Goal: Transaction & Acquisition: Purchase product/service

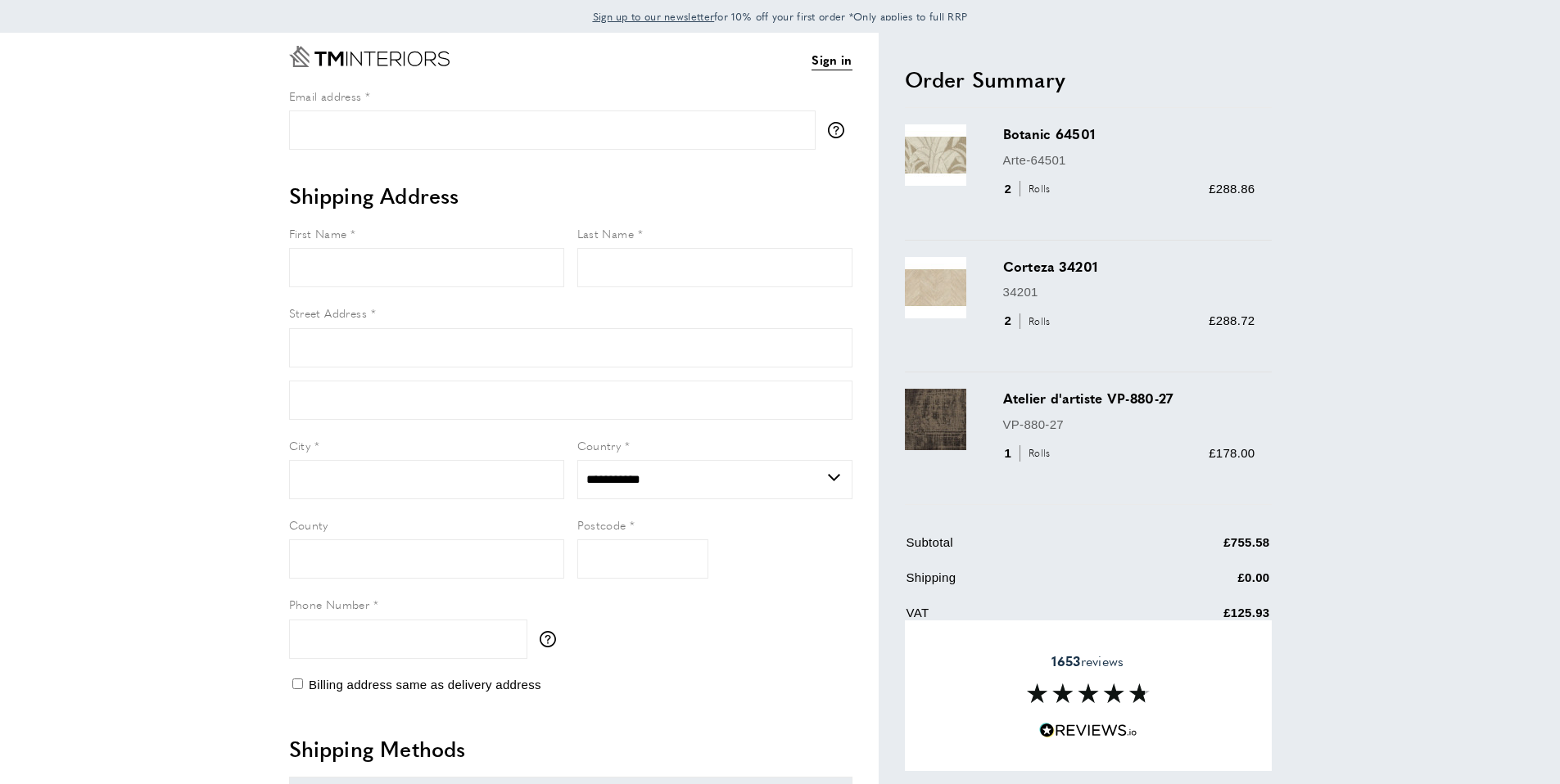
select select "**"
click at [1380, 480] on main "Checkout Sign in View Summary summary-trigger £755.58 Email address tooltip We'…" at bounding box center [780, 705] width 1560 height 1345
drag, startPoint x: 970, startPoint y: 14, endPoint x: 948, endPoint y: 16, distance: 22.1
click at [948, 16] on span "Sign up to our newsletter for 10% off your first order *Only applies to full RRP" at bounding box center [780, 15] width 375 height 15
click at [1148, 92] on h2 "Order Summary" at bounding box center [1088, 79] width 367 height 29
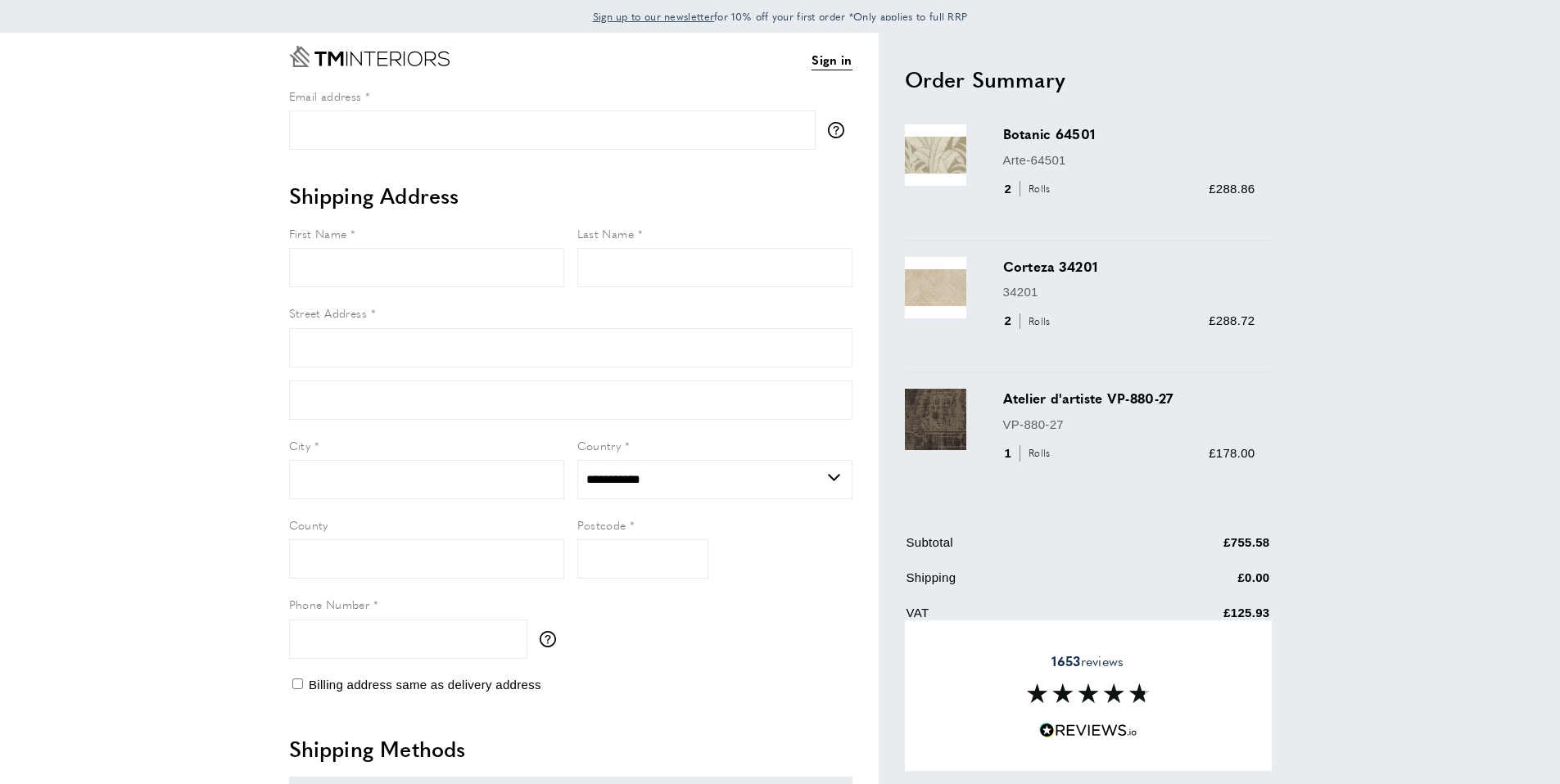
click at [1252, 229] on div "Botanic 64501 Arte-64501 2 Rolls £288.86" at bounding box center [1088, 174] width 367 height 132
click at [831, 15] on span "Sign up to our newsletter for 10% off your first order *Only applies to full RRP" at bounding box center [780, 15] width 375 height 15
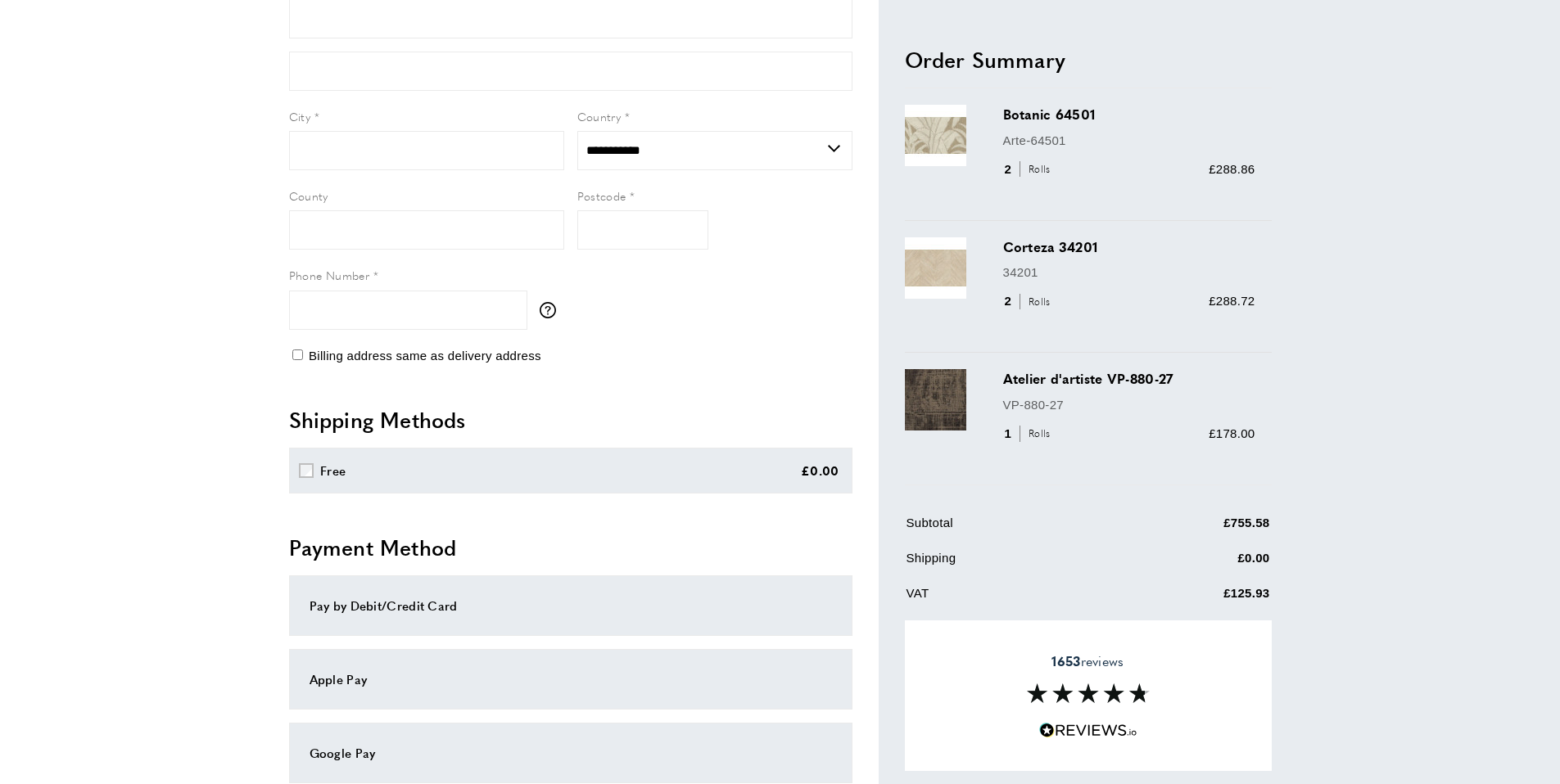
scroll to position [594, 0]
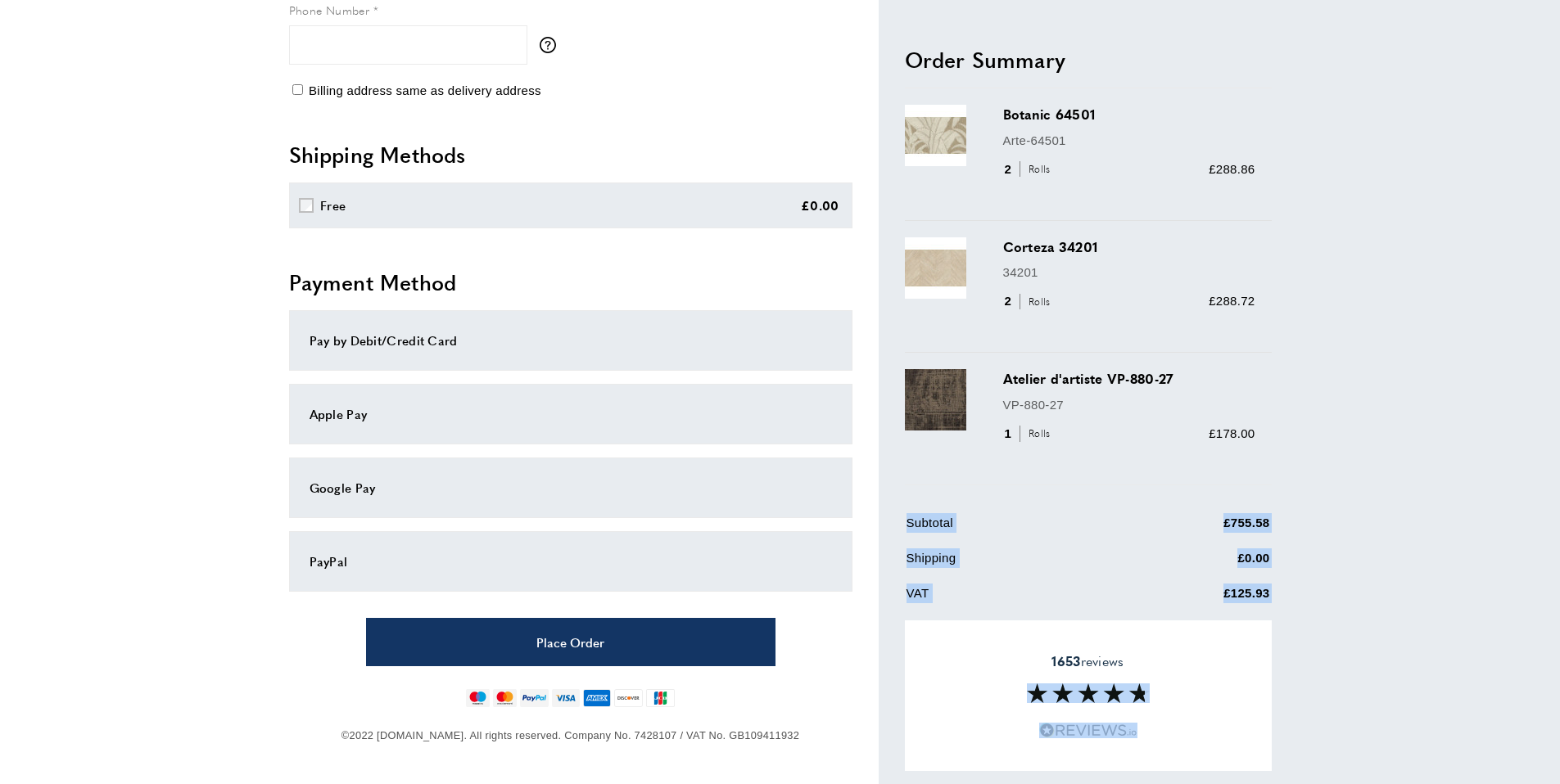
drag, startPoint x: 1192, startPoint y: 694, endPoint x: 1152, endPoint y: 488, distance: 209.8
click at [1152, 488] on div "Order Summary cross Botanic 64501 Arte-64501 2" at bounding box center [1076, 111] width 393 height 1345
click at [1129, 549] on td "£0.00" at bounding box center [1198, 564] width 143 height 32
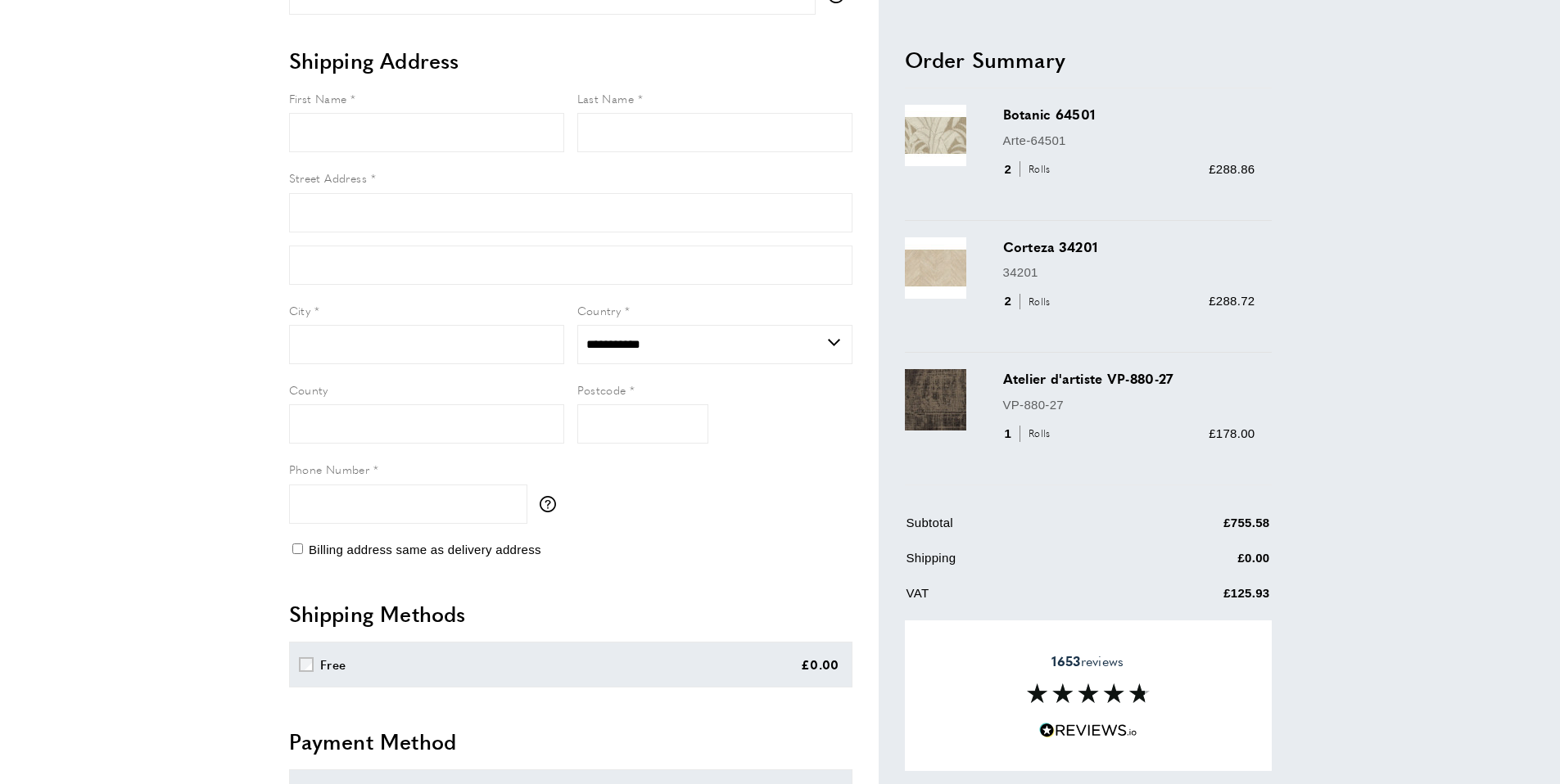
scroll to position [0, 0]
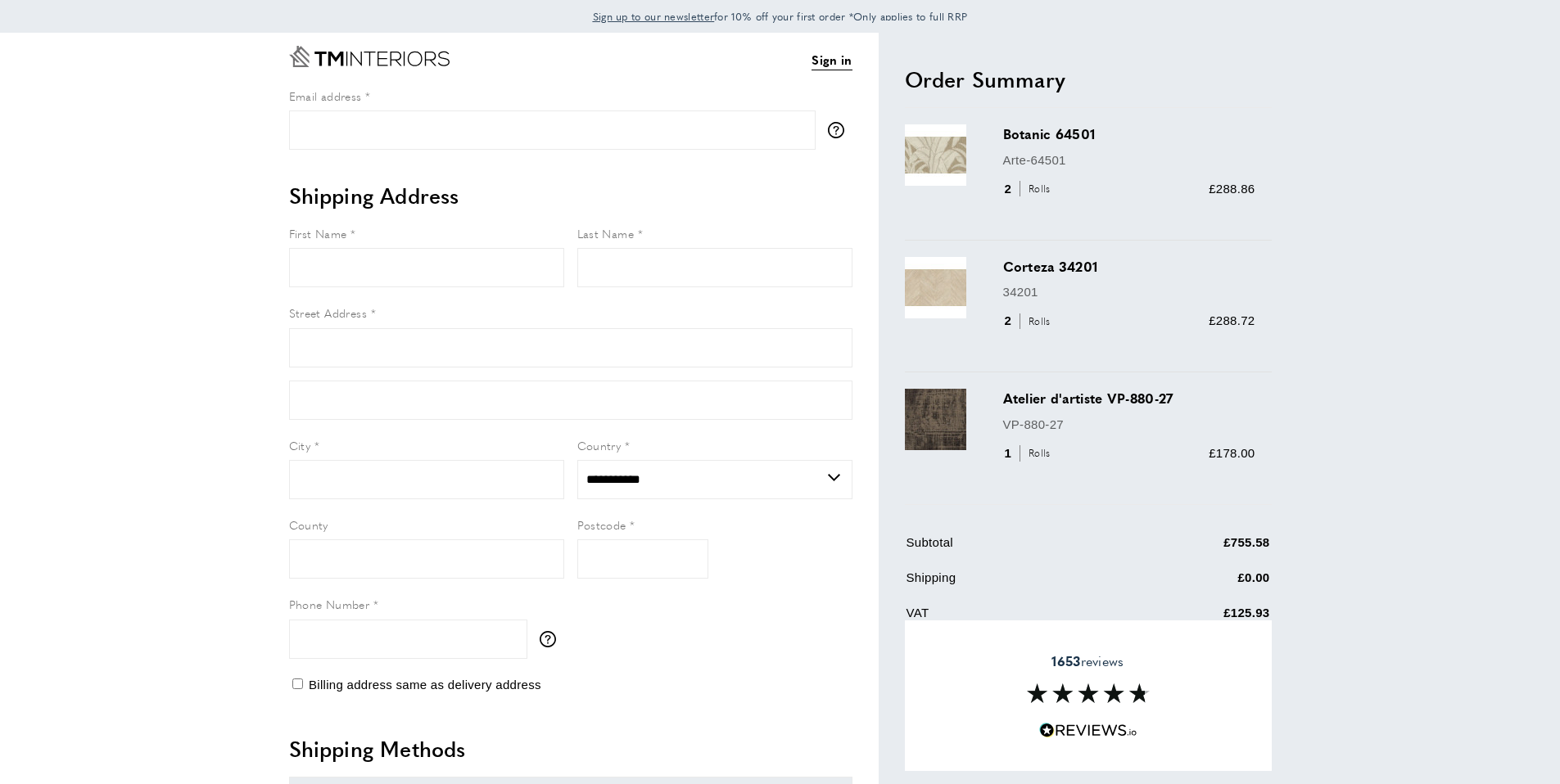
click at [728, 151] on div "Sign in View Summary summary-trigger £755.58 Email address tooltip We'll send y…" at bounding box center [583, 705] width 589 height 1345
click at [724, 131] on input "Email address" at bounding box center [551, 131] width 527 height 40
type input "**********"
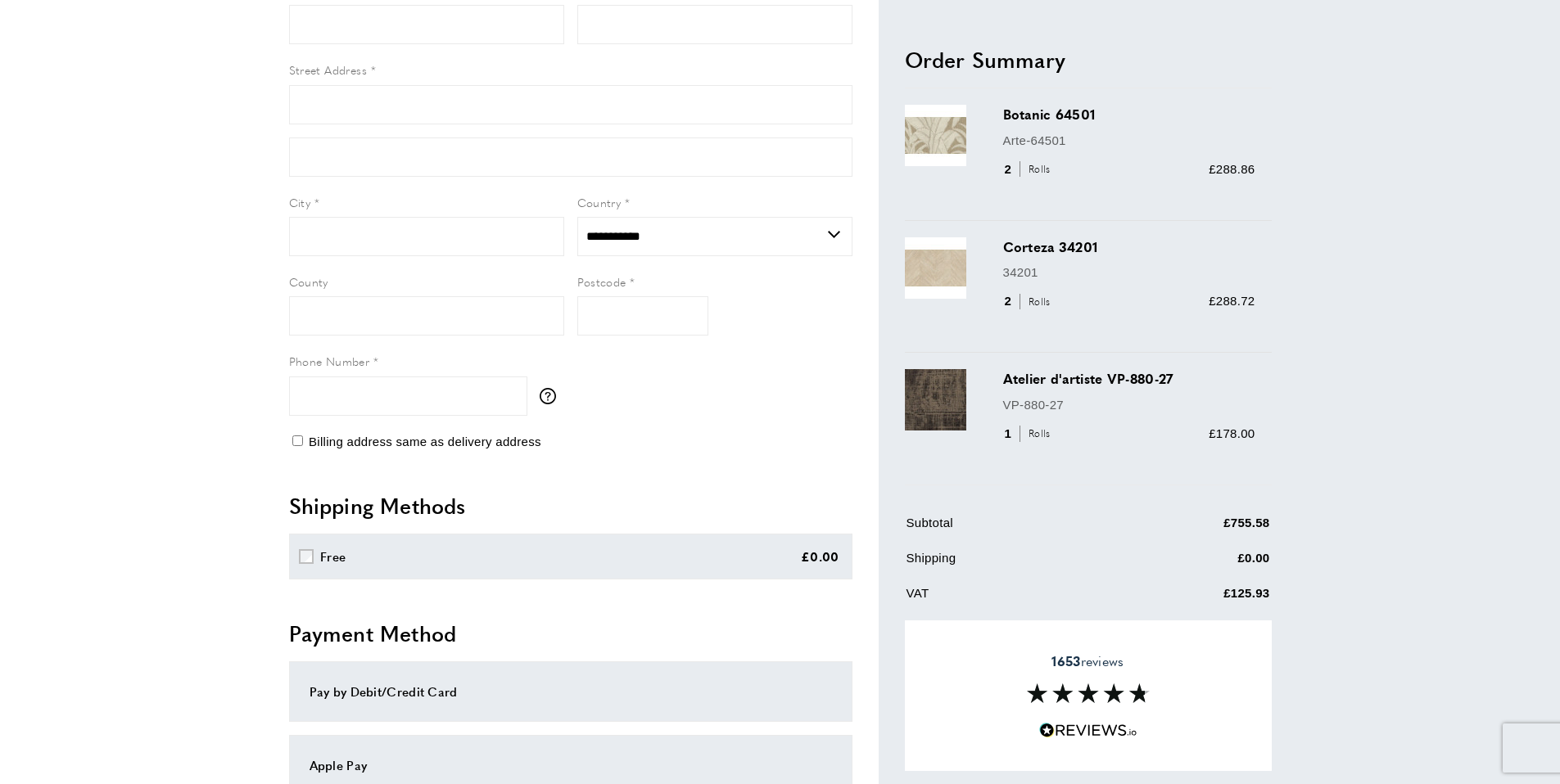
scroll to position [443, 0]
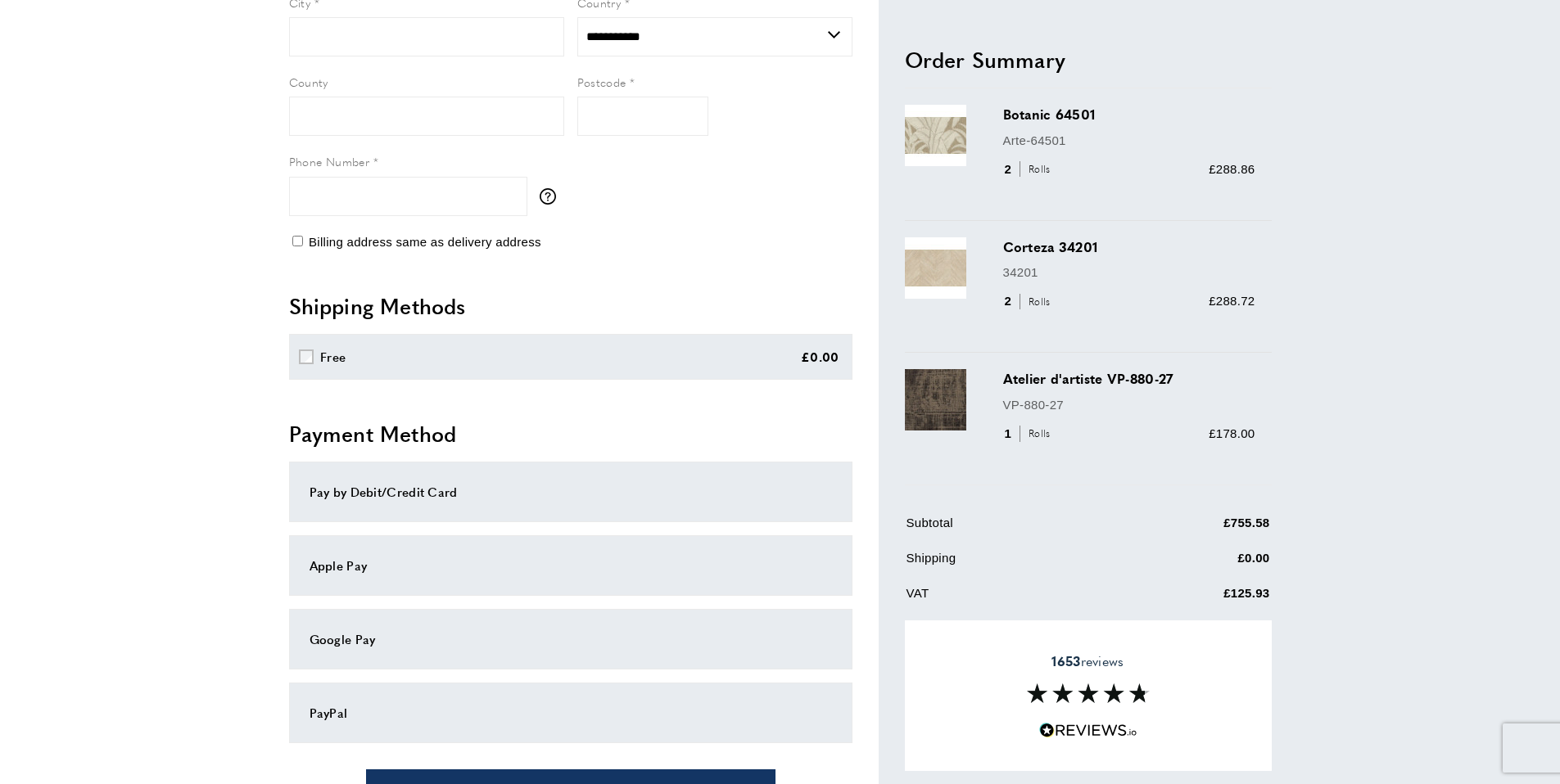
click at [513, 490] on div "Pay by Debit/Credit Card" at bounding box center [570, 491] width 522 height 20
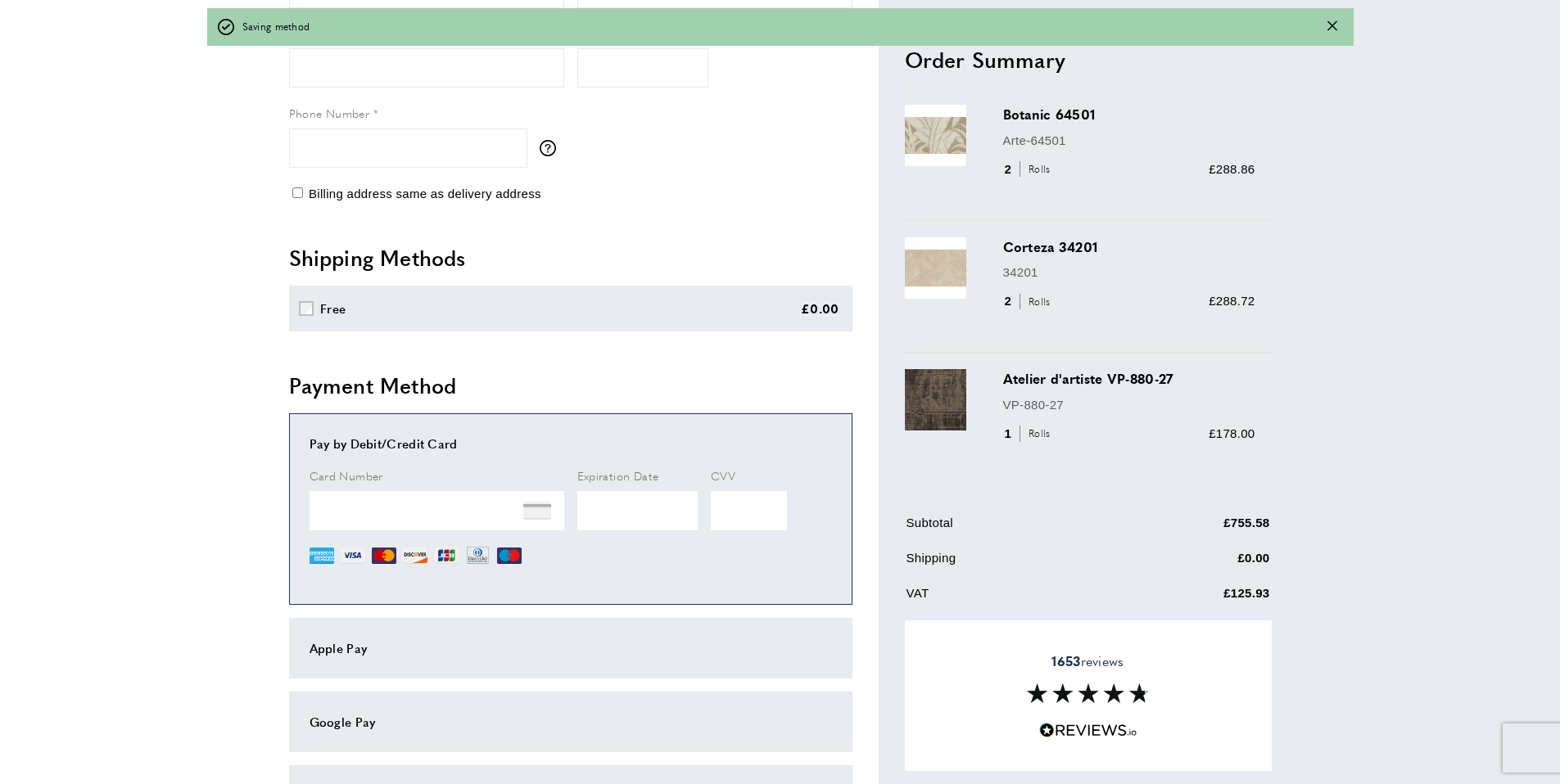
scroll to position [535, 0]
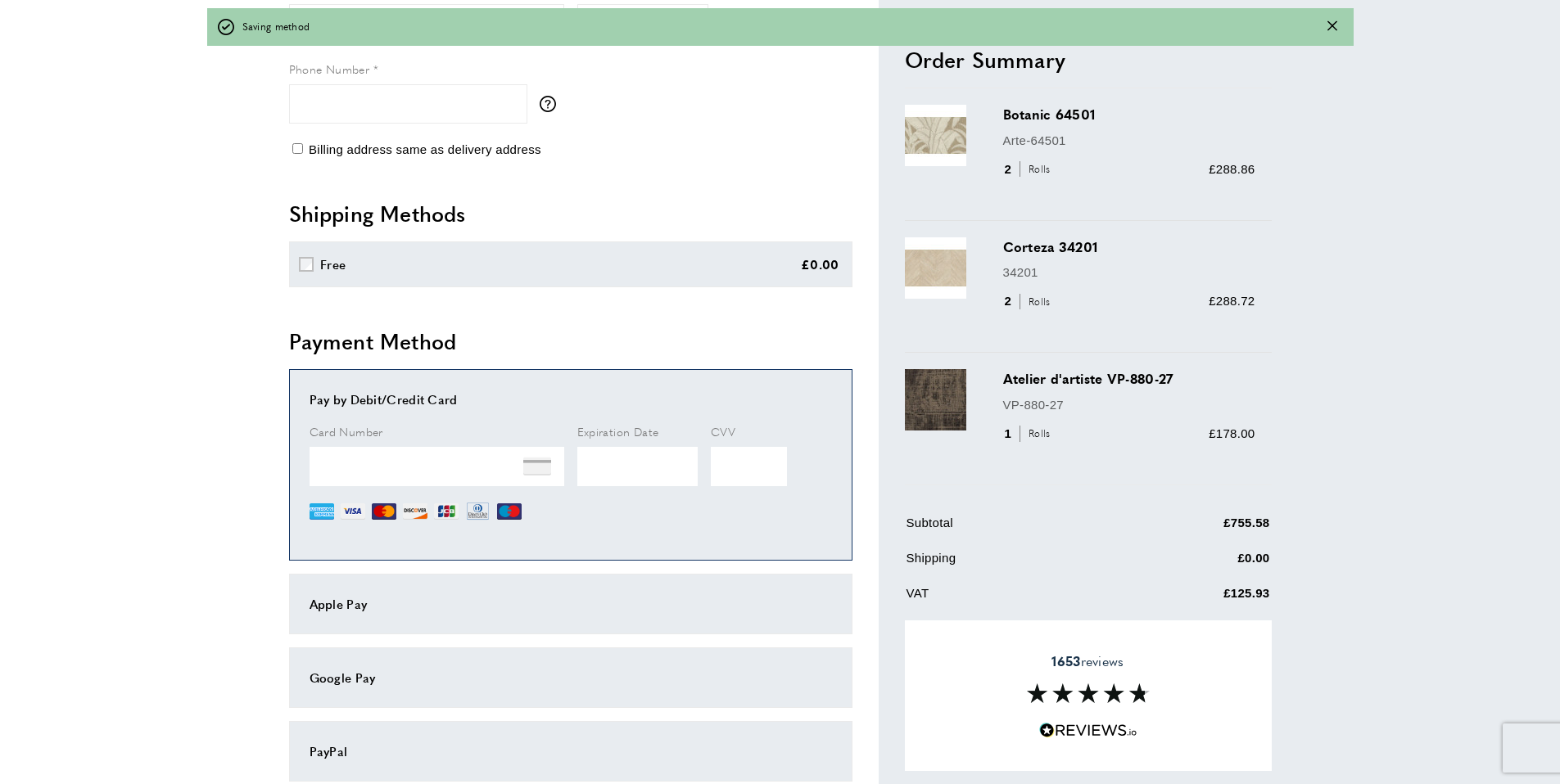
click at [637, 608] on div "Apple Pay" at bounding box center [570, 604] width 522 height 20
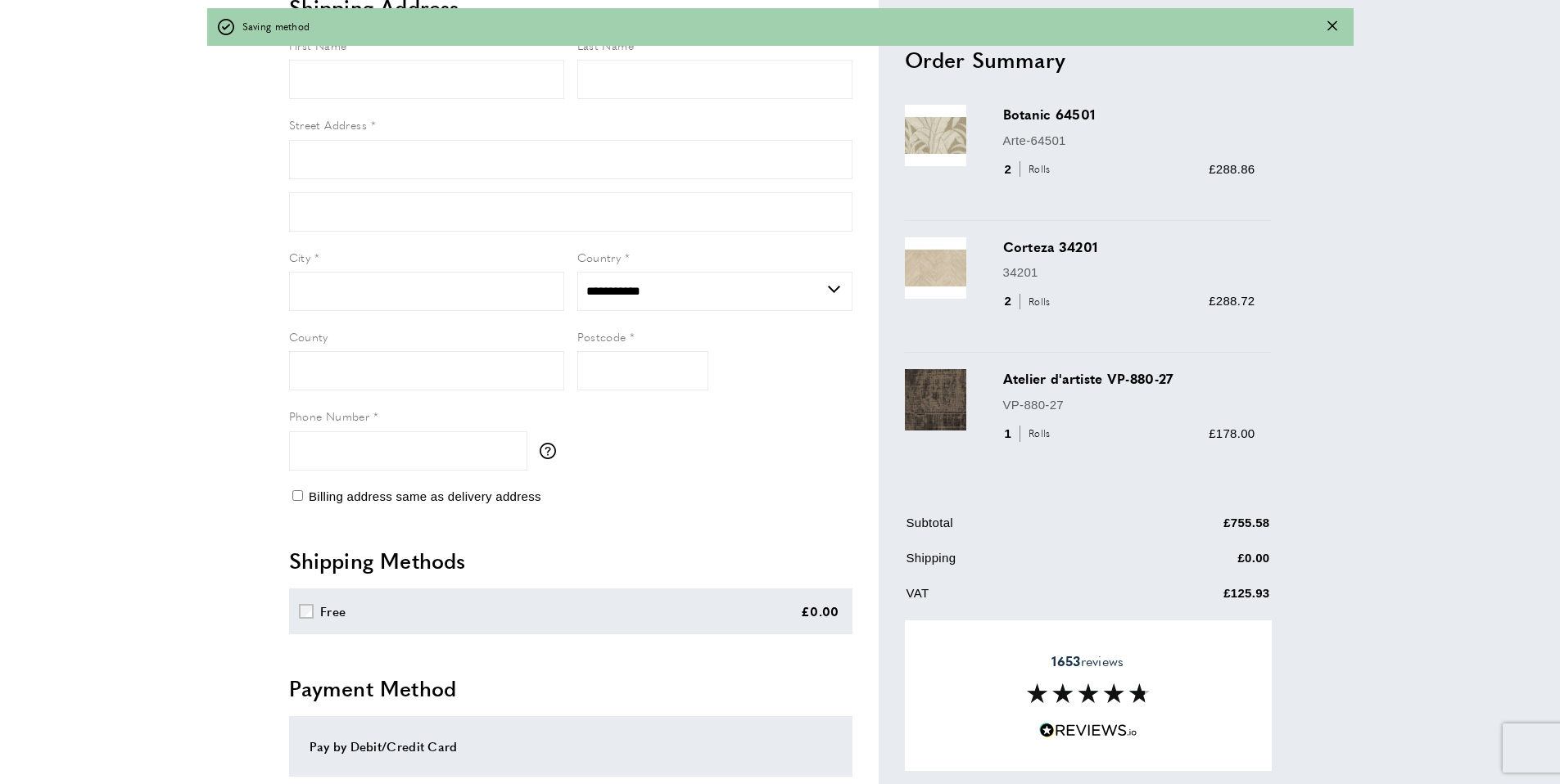
scroll to position [0, 0]
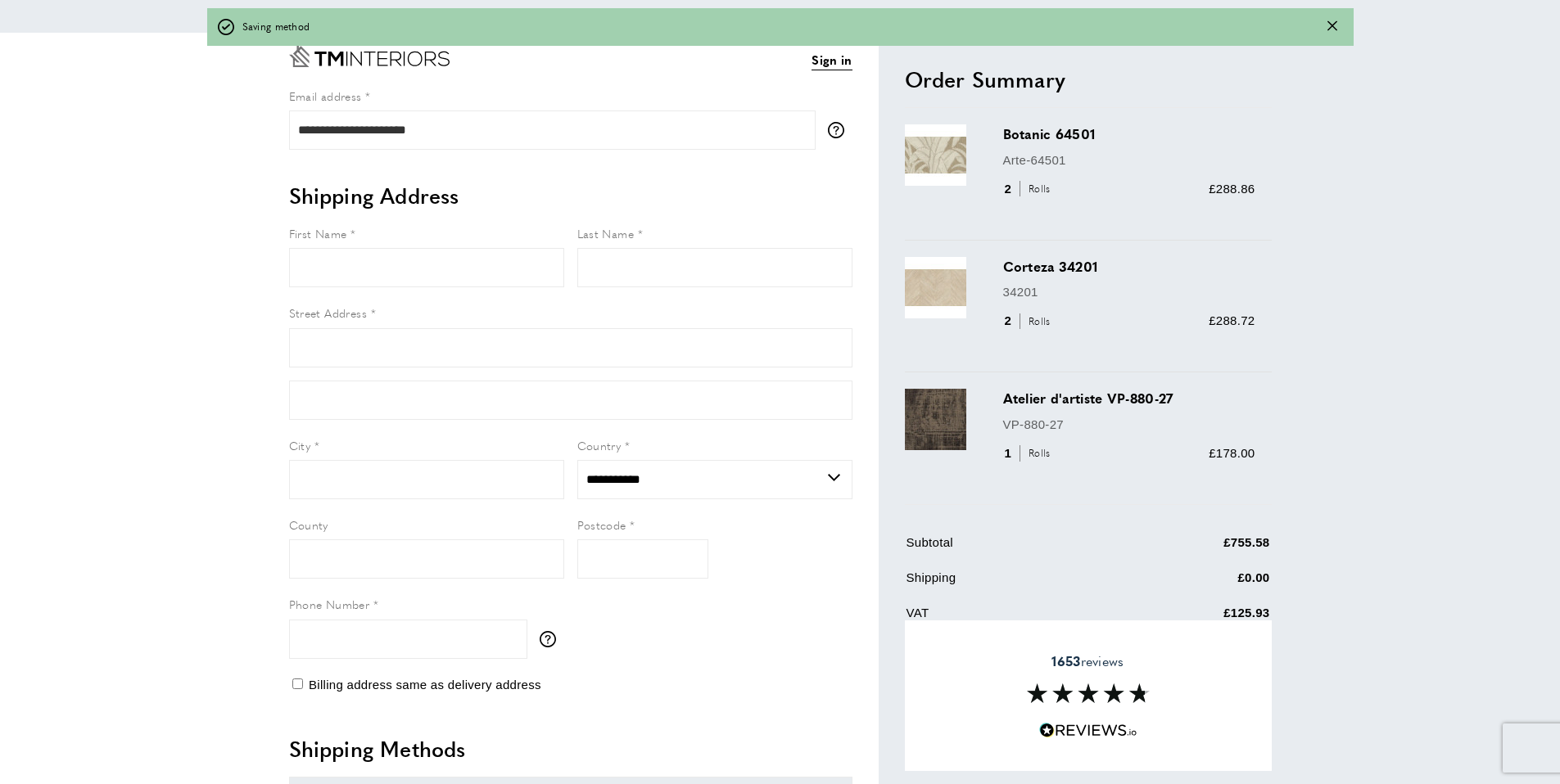
click at [1330, 27] on icon "Close message" at bounding box center [1331, 25] width 9 height 9
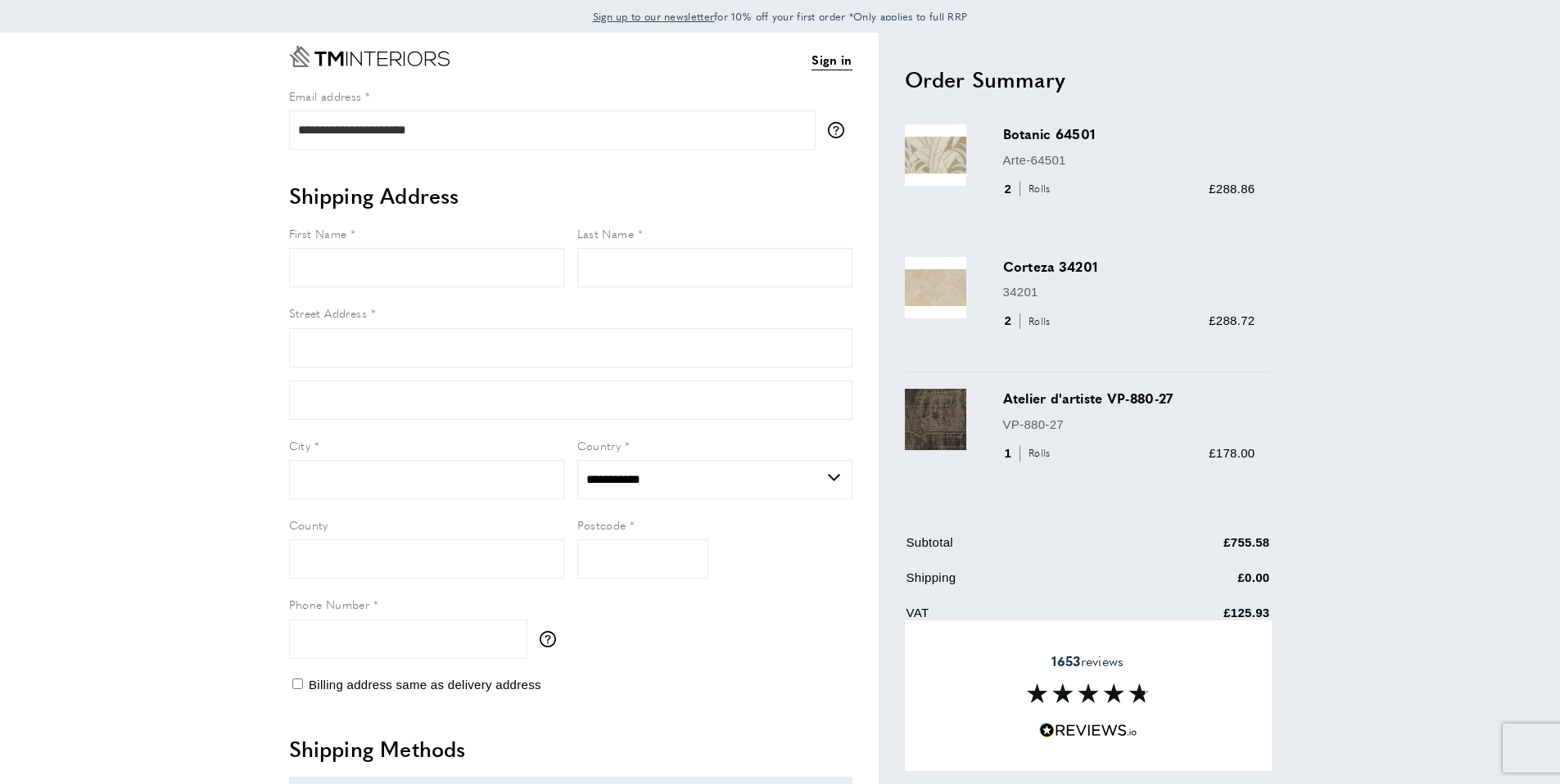
scroll to position [201, 0]
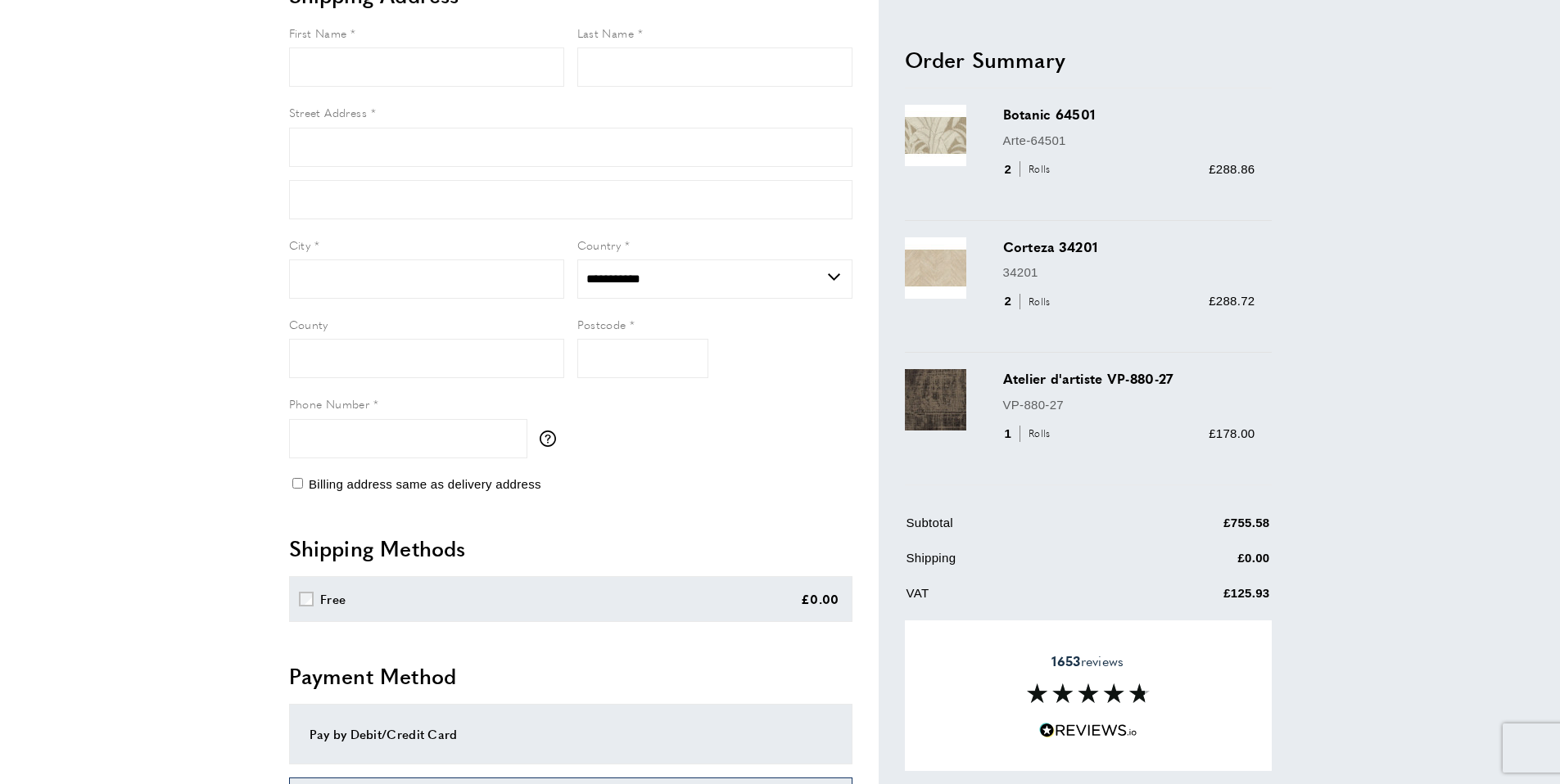
click at [1228, 610] on td "£125.93" at bounding box center [1198, 599] width 143 height 32
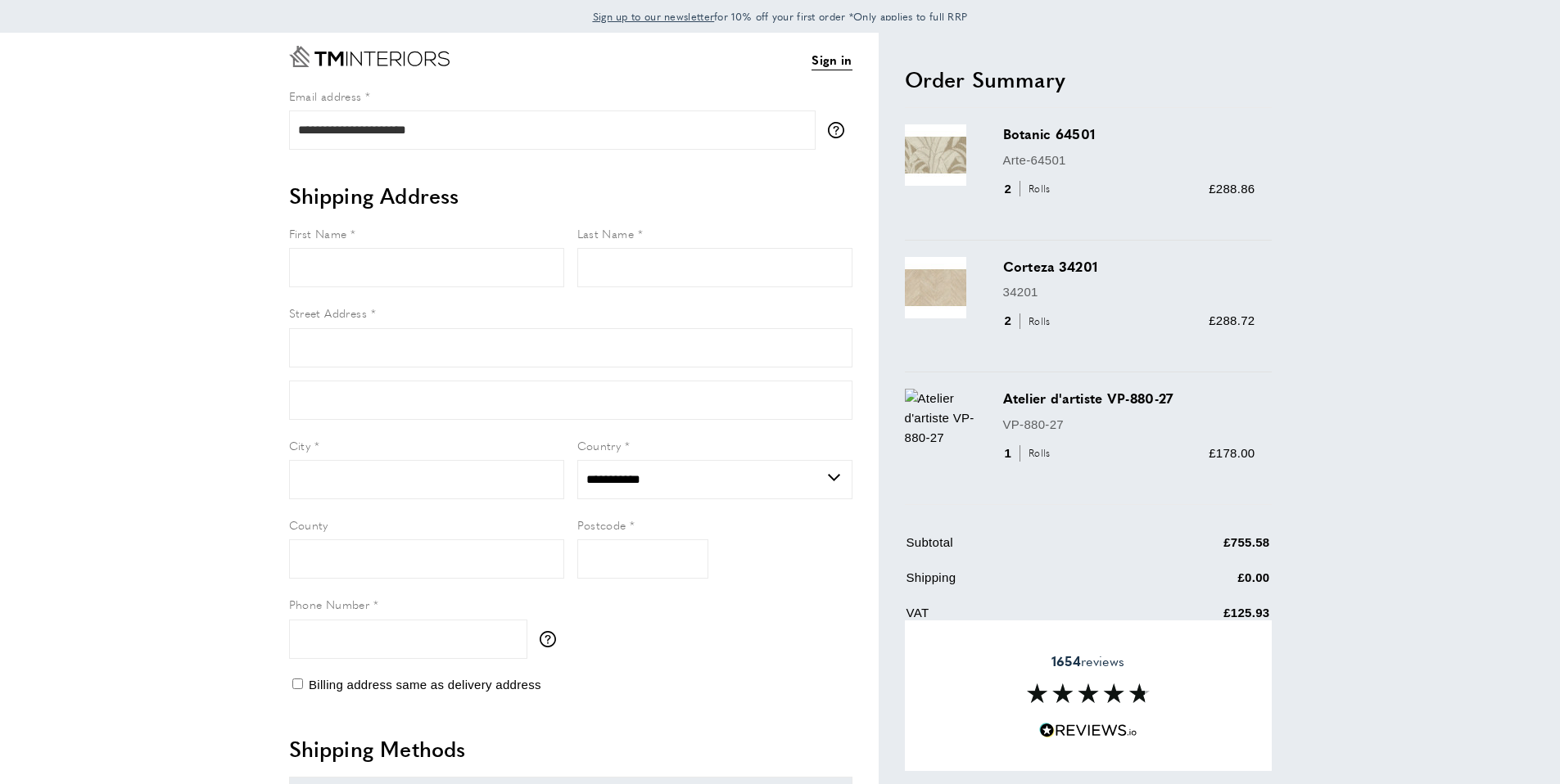
select select "**"
click at [949, 15] on span "Sign up to our newsletter for 10% off your first order *Only applies to full RRP" at bounding box center [780, 15] width 375 height 15
click at [1218, 196] on div "£288.86" at bounding box center [1231, 189] width 46 height 20
click at [1232, 183] on span "£288.86" at bounding box center [1231, 189] width 46 height 14
click at [1243, 331] on div "Corteza 34201 34201 2 Rolls £288.72" at bounding box center [1137, 306] width 269 height 99
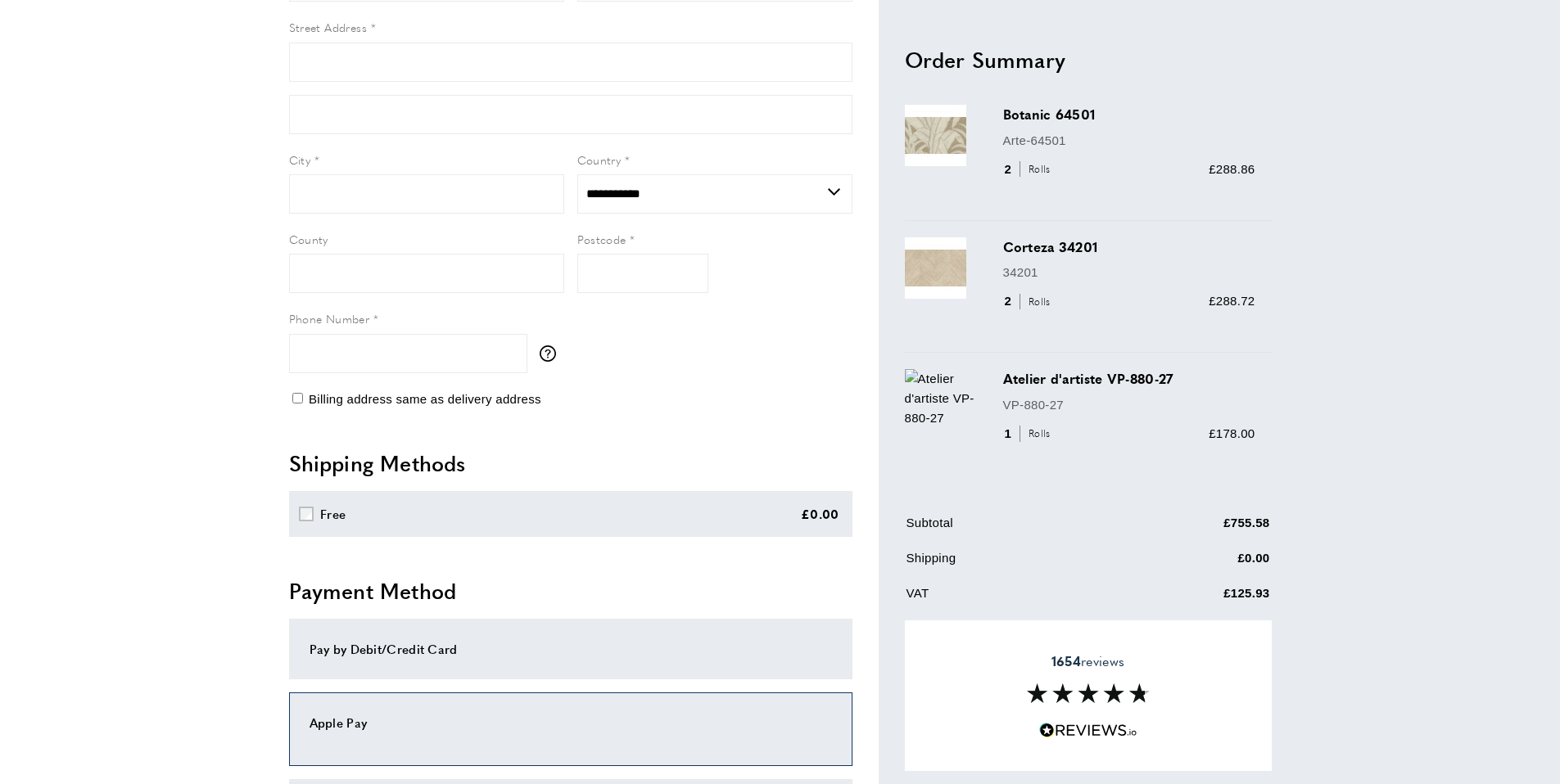
scroll to position [484, 0]
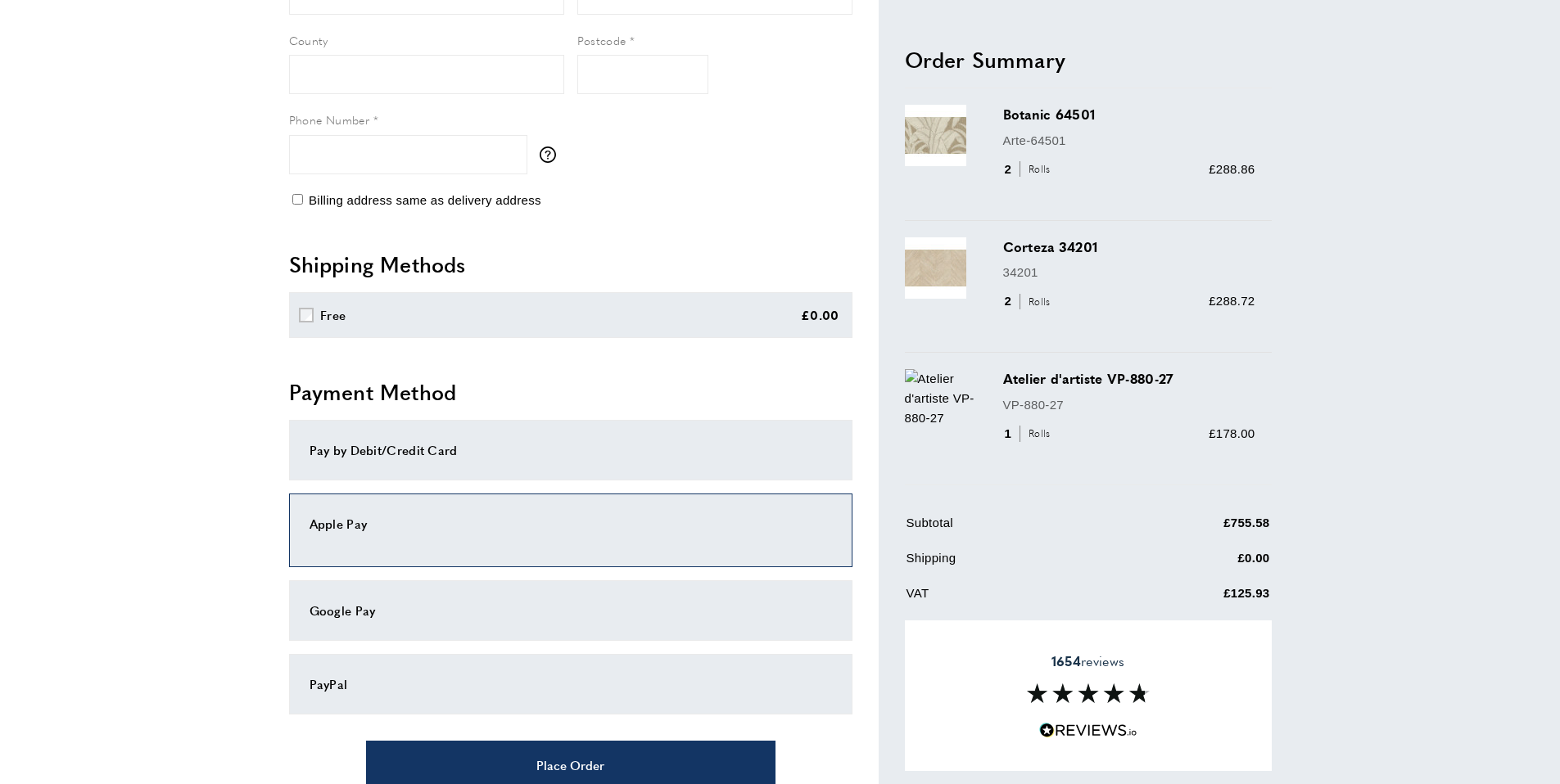
click at [523, 553] on div "Apple Pay" at bounding box center [570, 531] width 564 height 74
click at [583, 447] on div "Pay by Debit/Credit Card" at bounding box center [570, 450] width 522 height 20
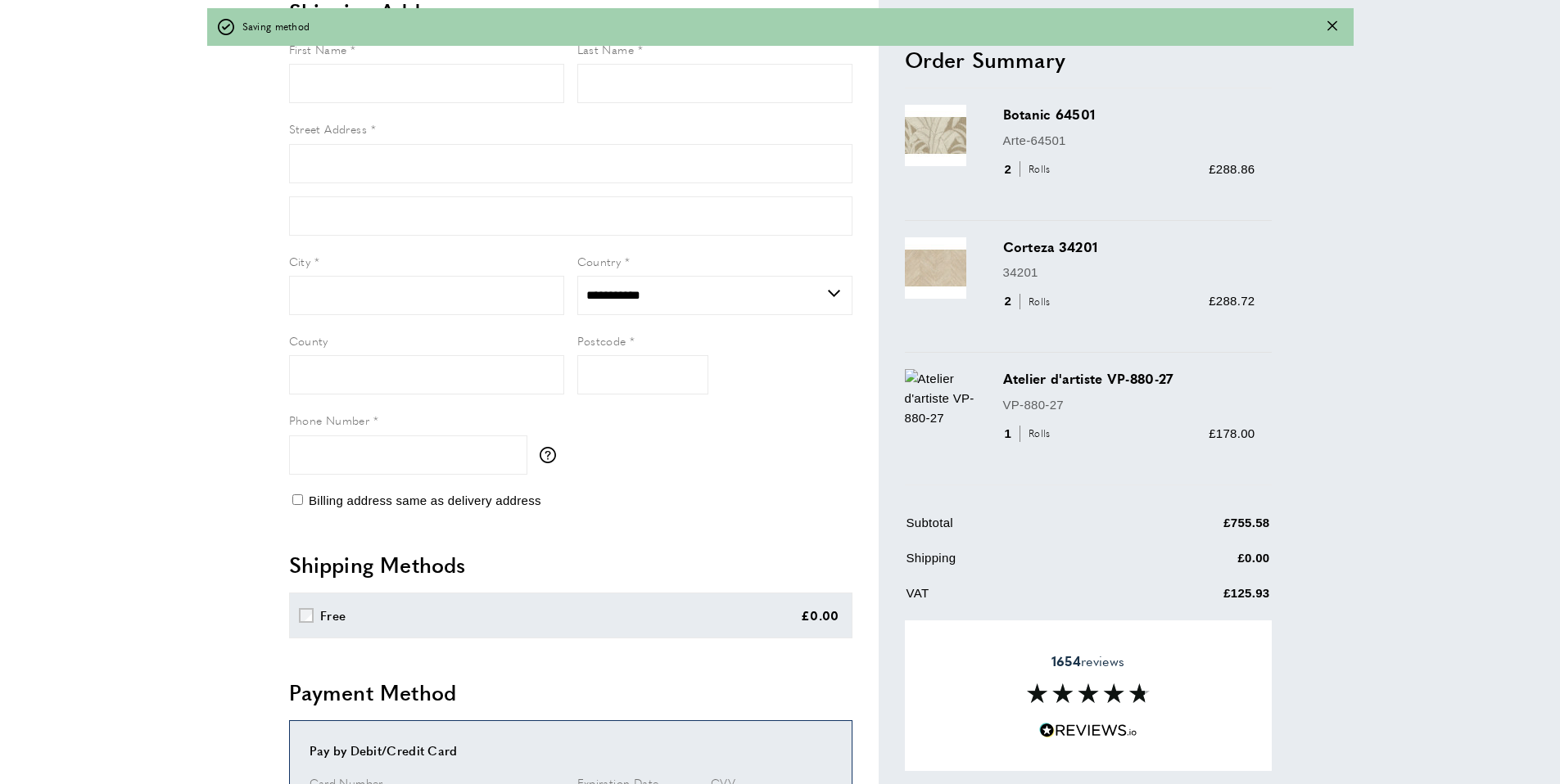
scroll to position [5, 0]
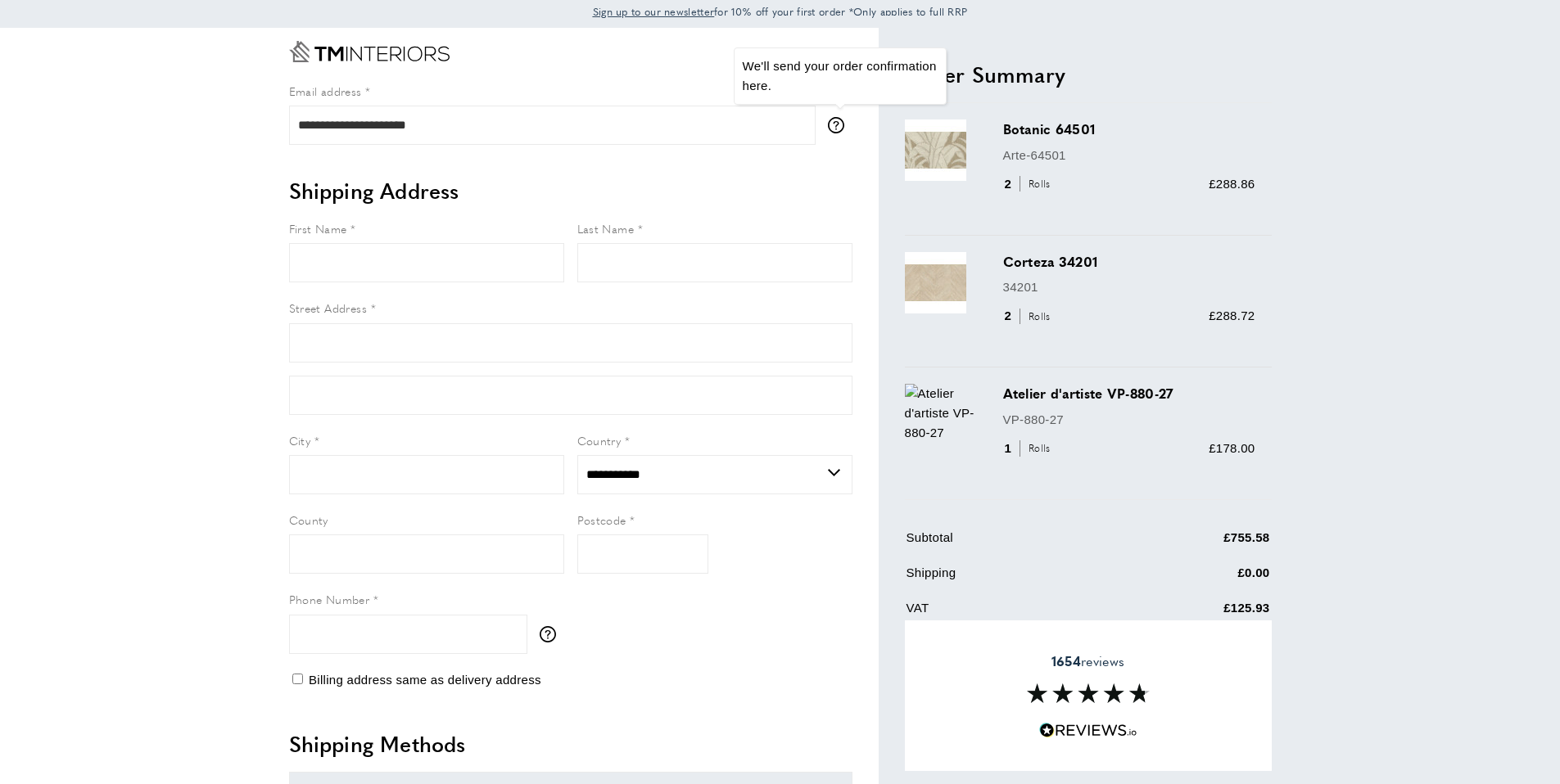
click at [836, 119] on icon "tooltip" at bounding box center [836, 125] width 16 height 16
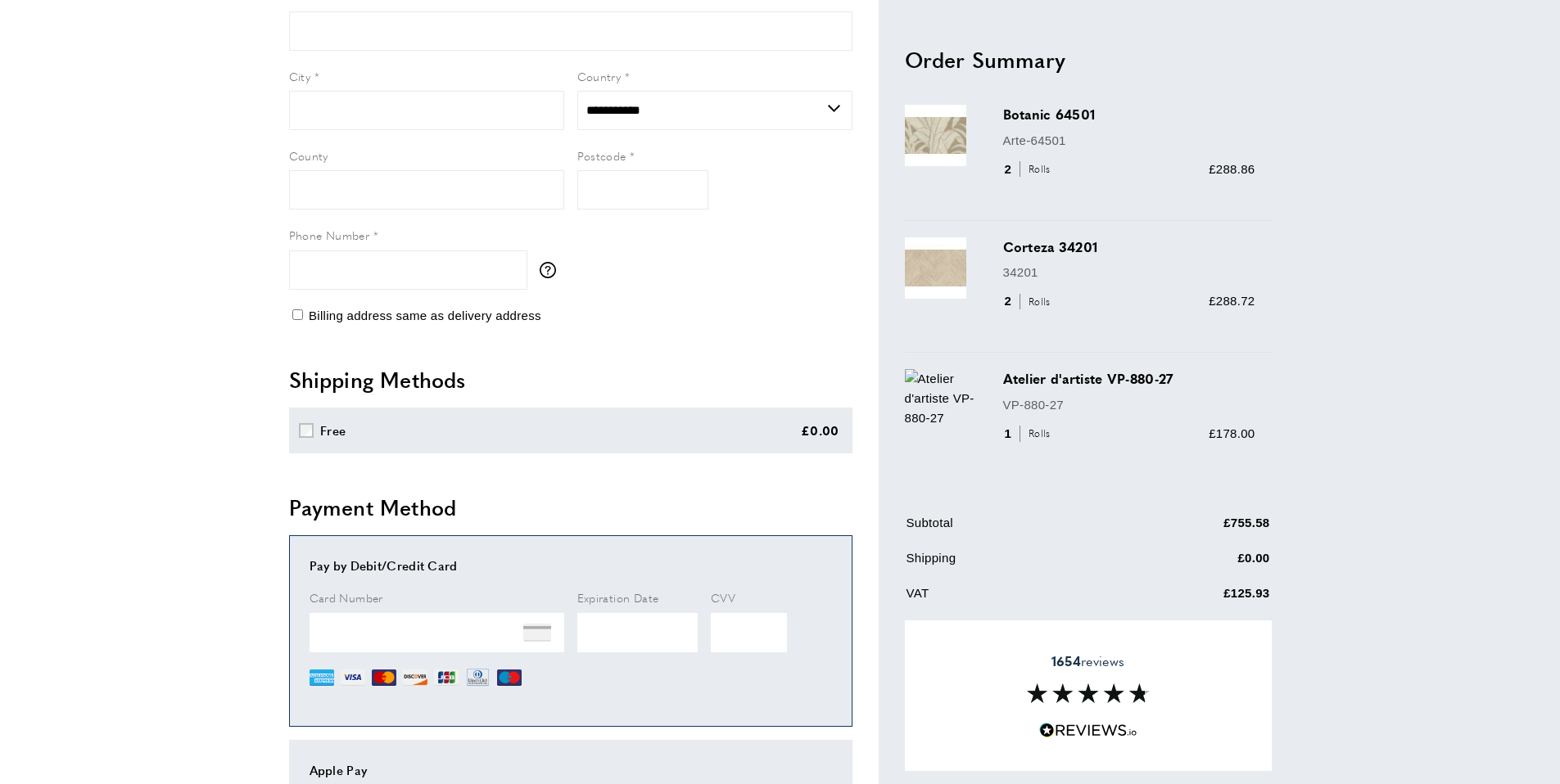
scroll to position [0, 0]
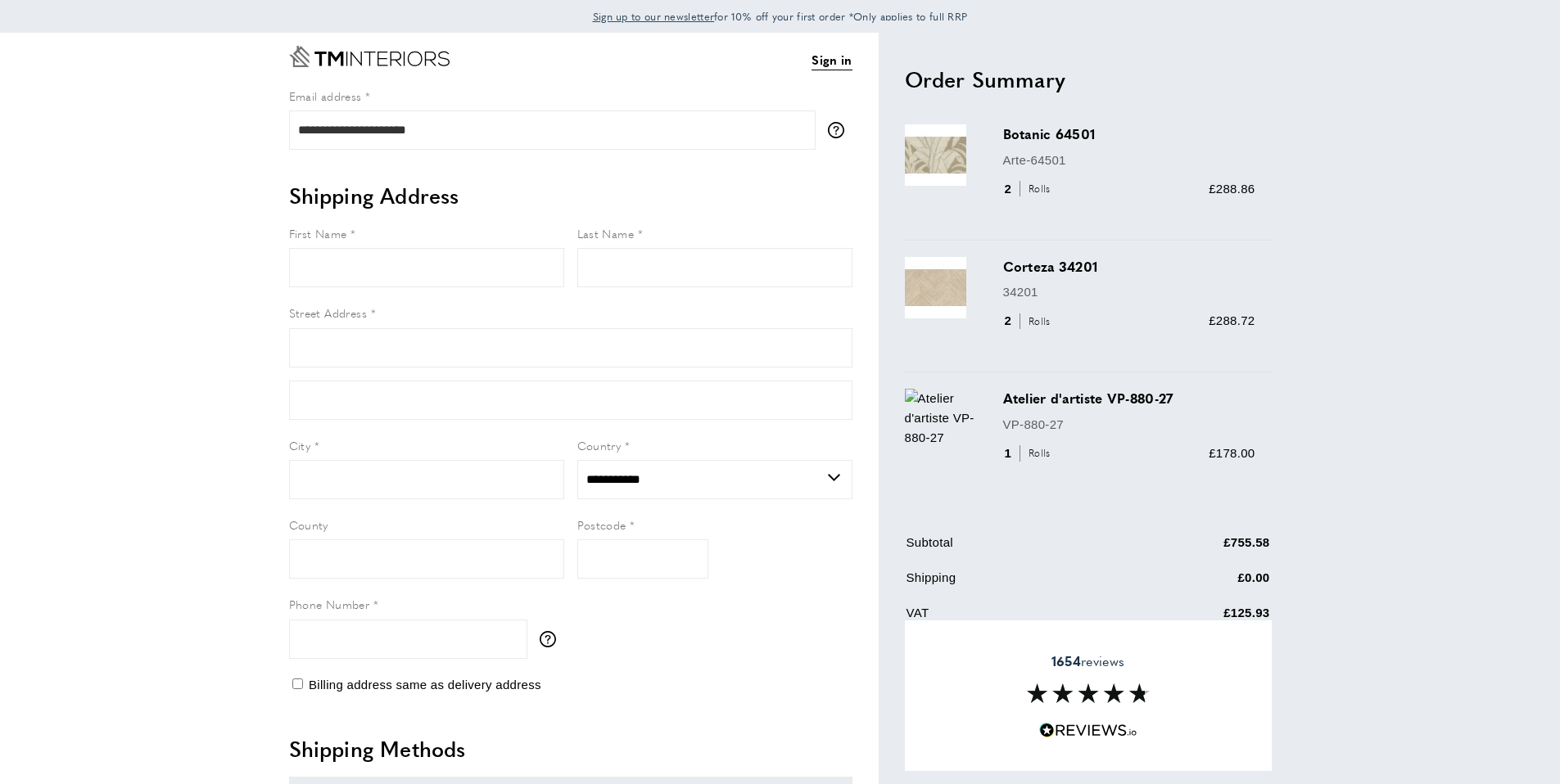
click at [405, 64] on icon "Go to Home page" at bounding box center [369, 56] width 161 height 21
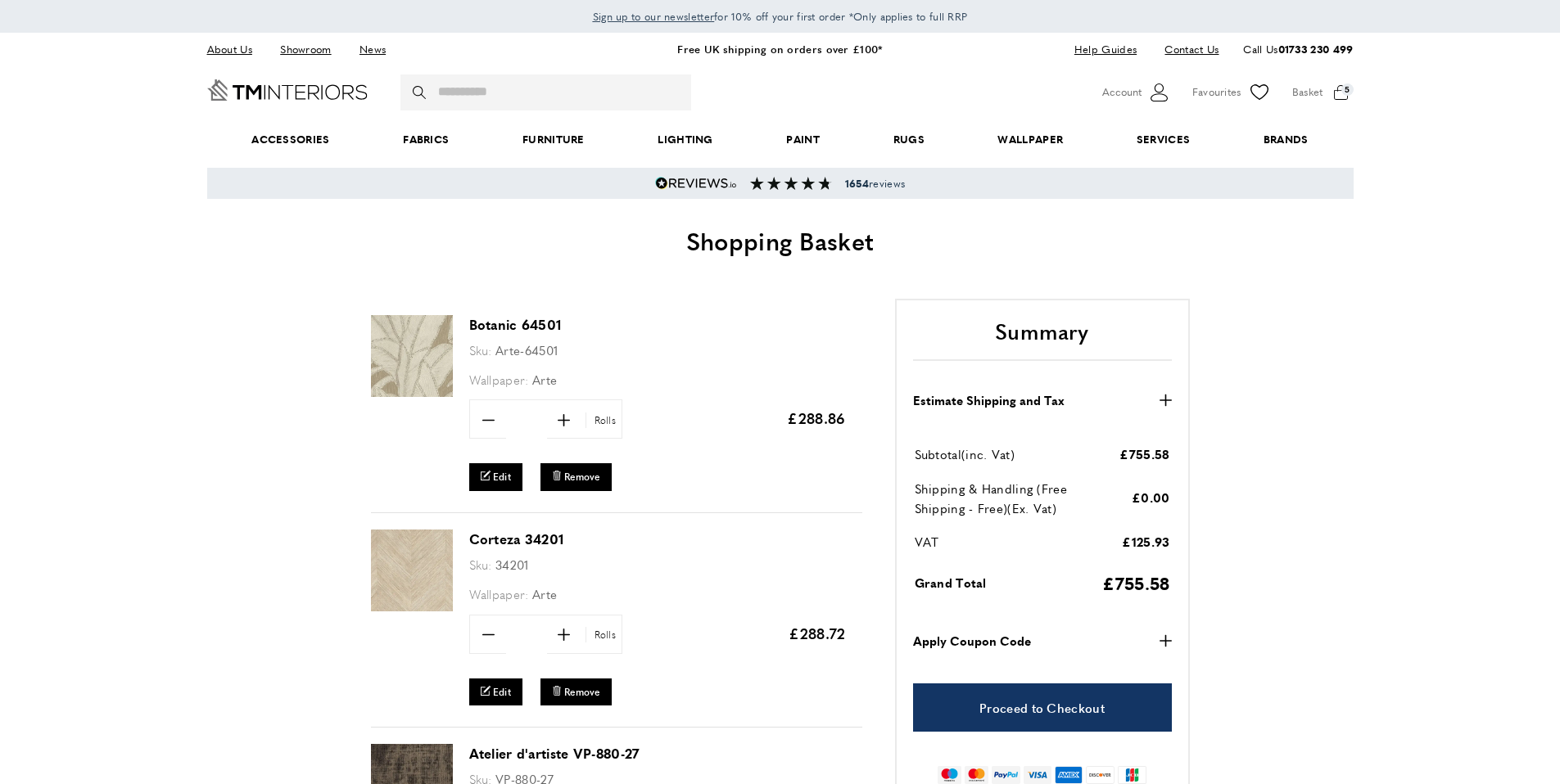
scroll to position [149, 0]
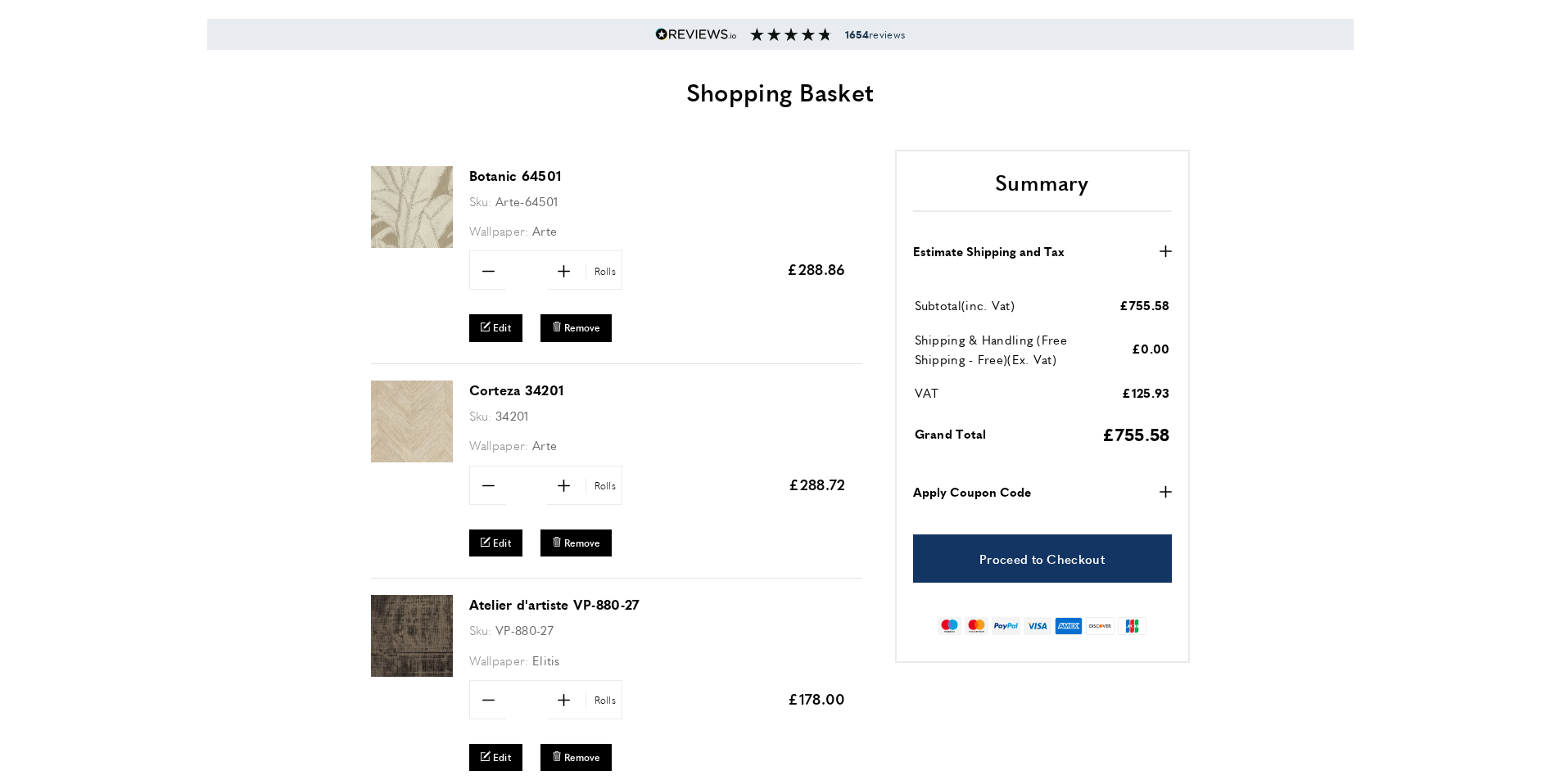
click at [1157, 255] on button "Estimate Shipping and Tax plus" at bounding box center [1042, 251] width 259 height 20
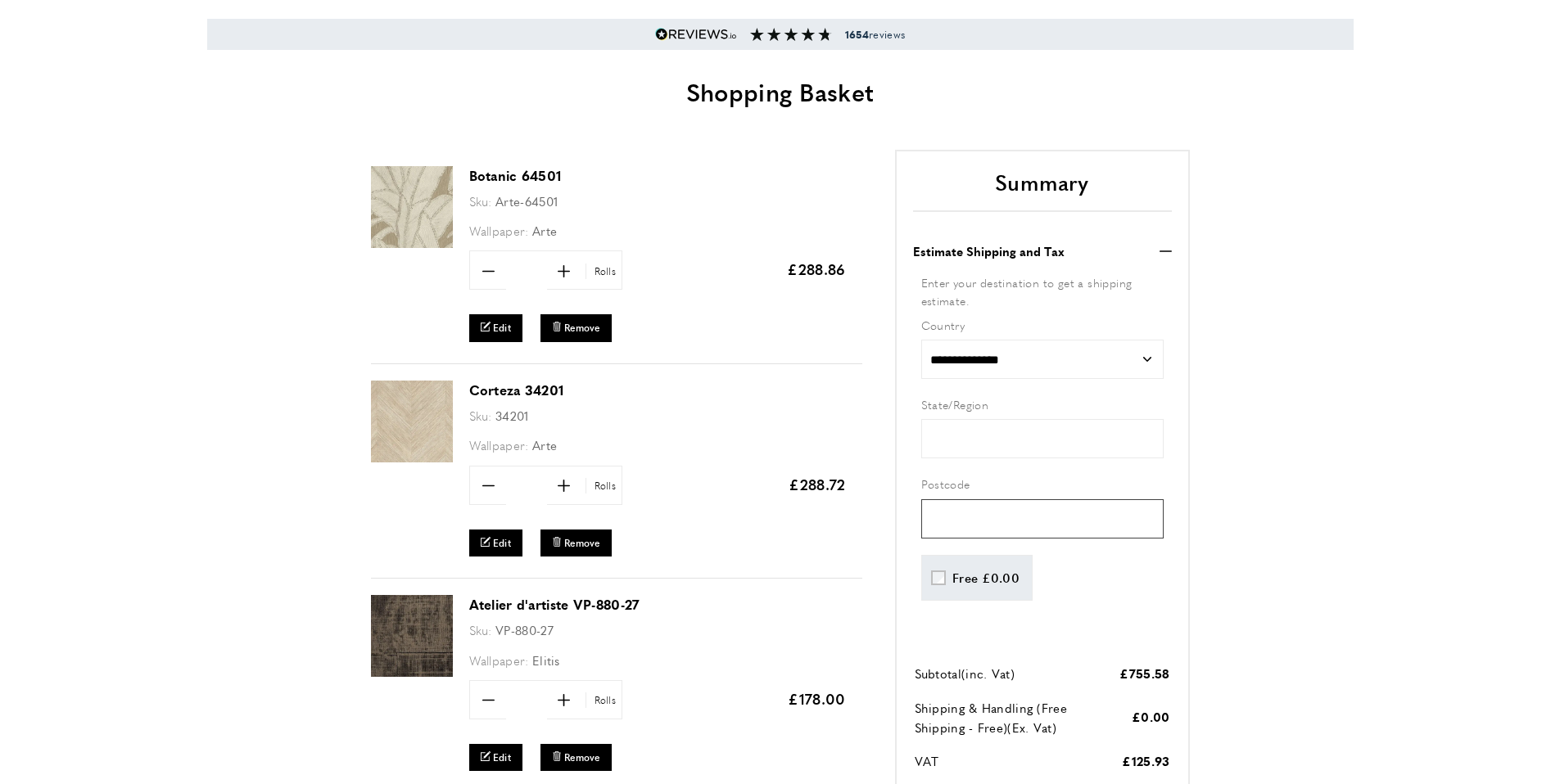
click at [991, 518] on input "text" at bounding box center [1042, 519] width 242 height 40
type input "*******"
click at [1281, 514] on div "Botanic 64501 Sku: Arte-64501 Wallpaper: Arte Quantity minus * plus" at bounding box center [780, 591] width 1147 height 883
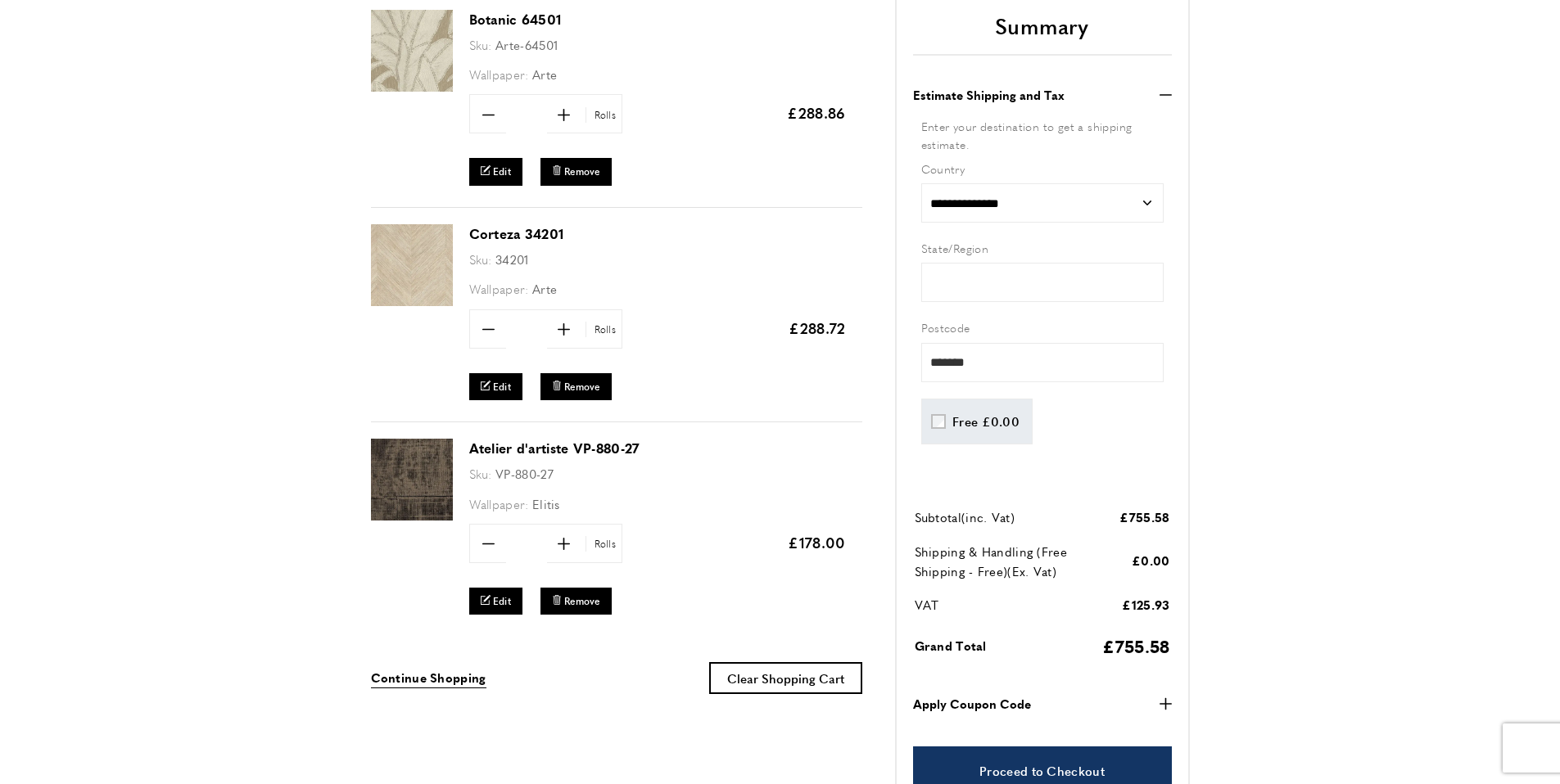
scroll to position [344, 0]
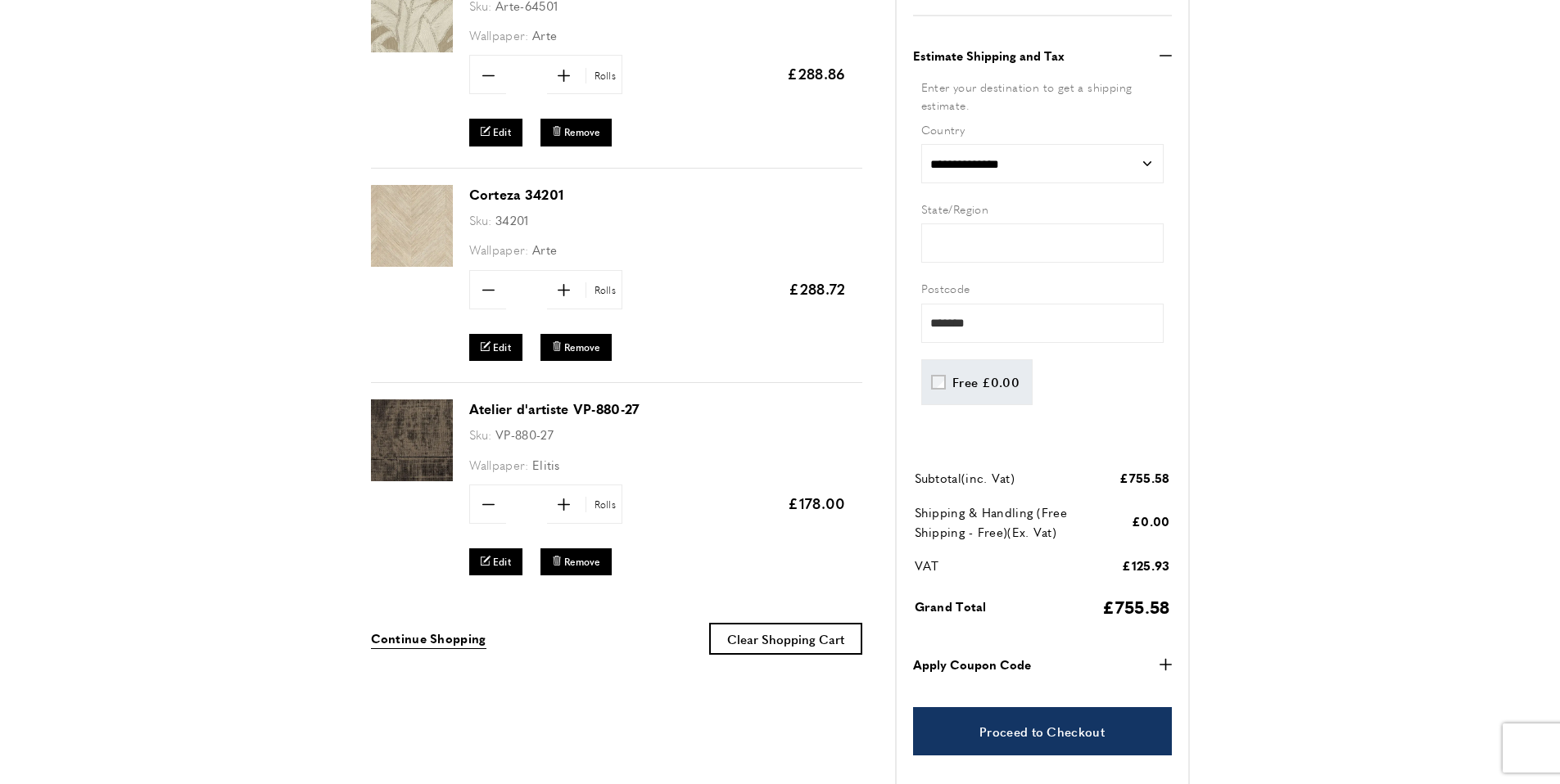
click at [1145, 657] on button "Apply Coupon Code plus" at bounding box center [1042, 665] width 259 height 20
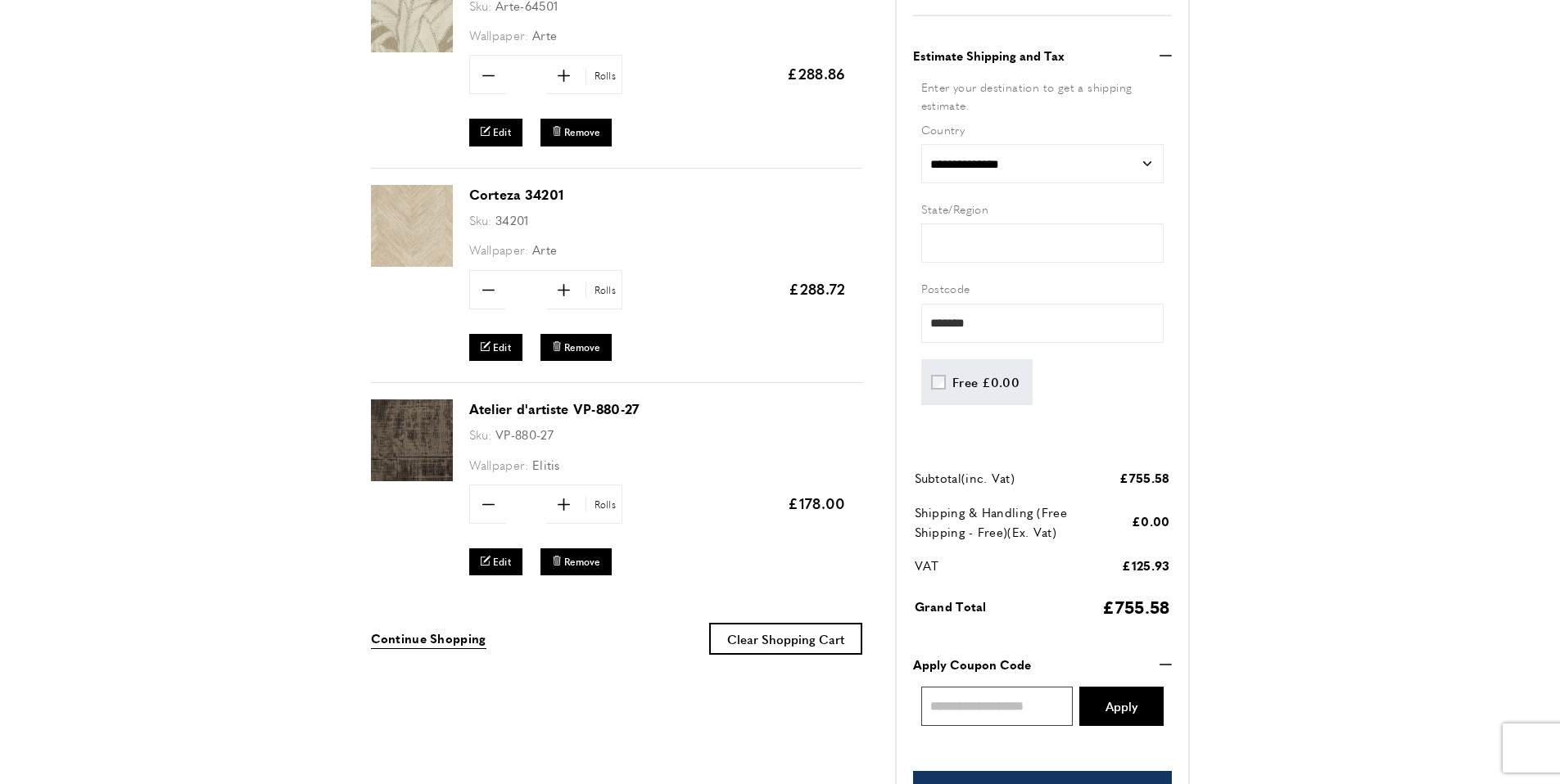
click at [1021, 714] on input "Enter discount code" at bounding box center [996, 707] width 152 height 40
type input "**********"
click at [1124, 700] on span "Apply" at bounding box center [1121, 706] width 32 height 12
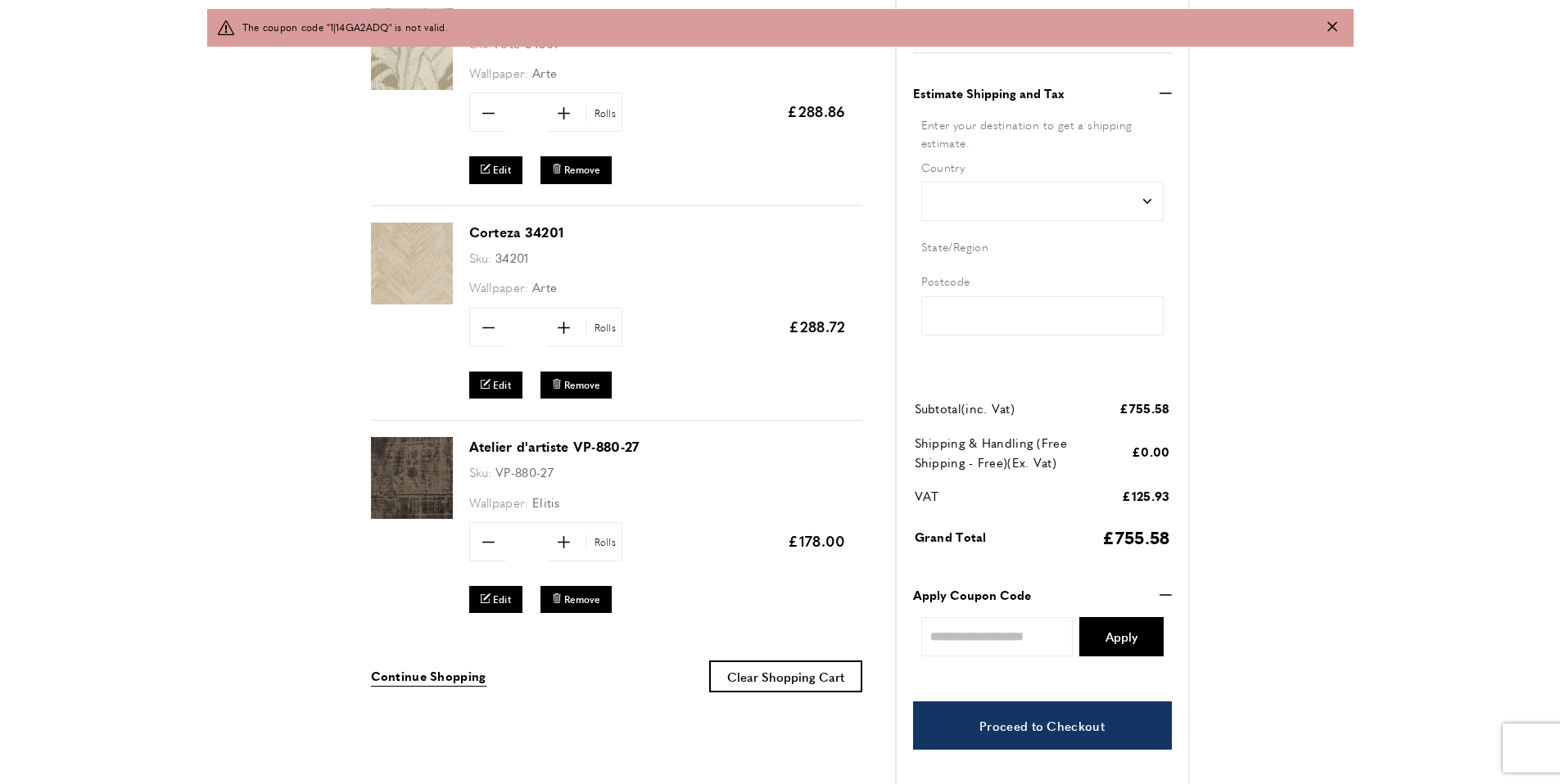
scroll to position [0, 692]
type input "*******"
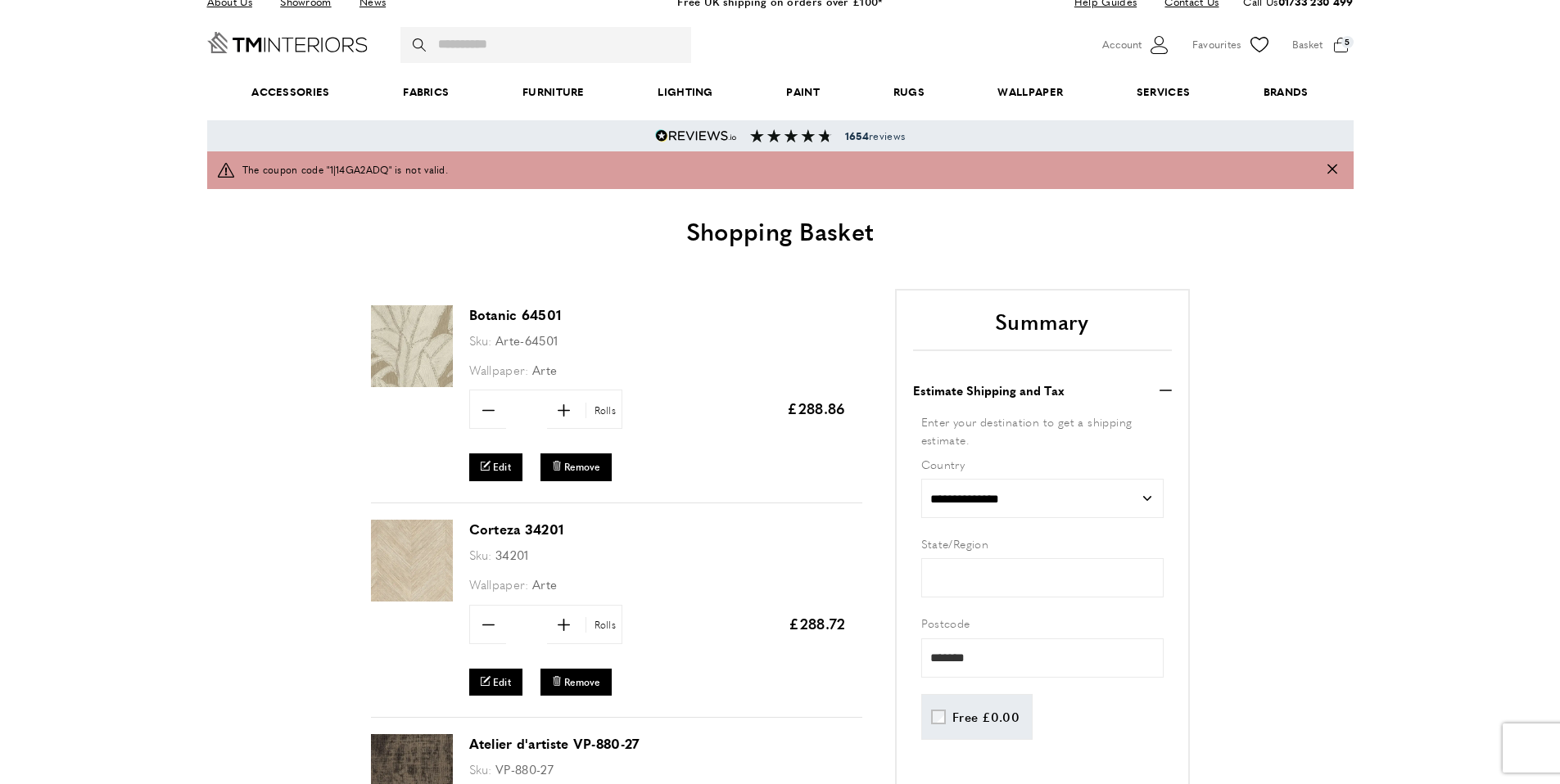
scroll to position [37, 0]
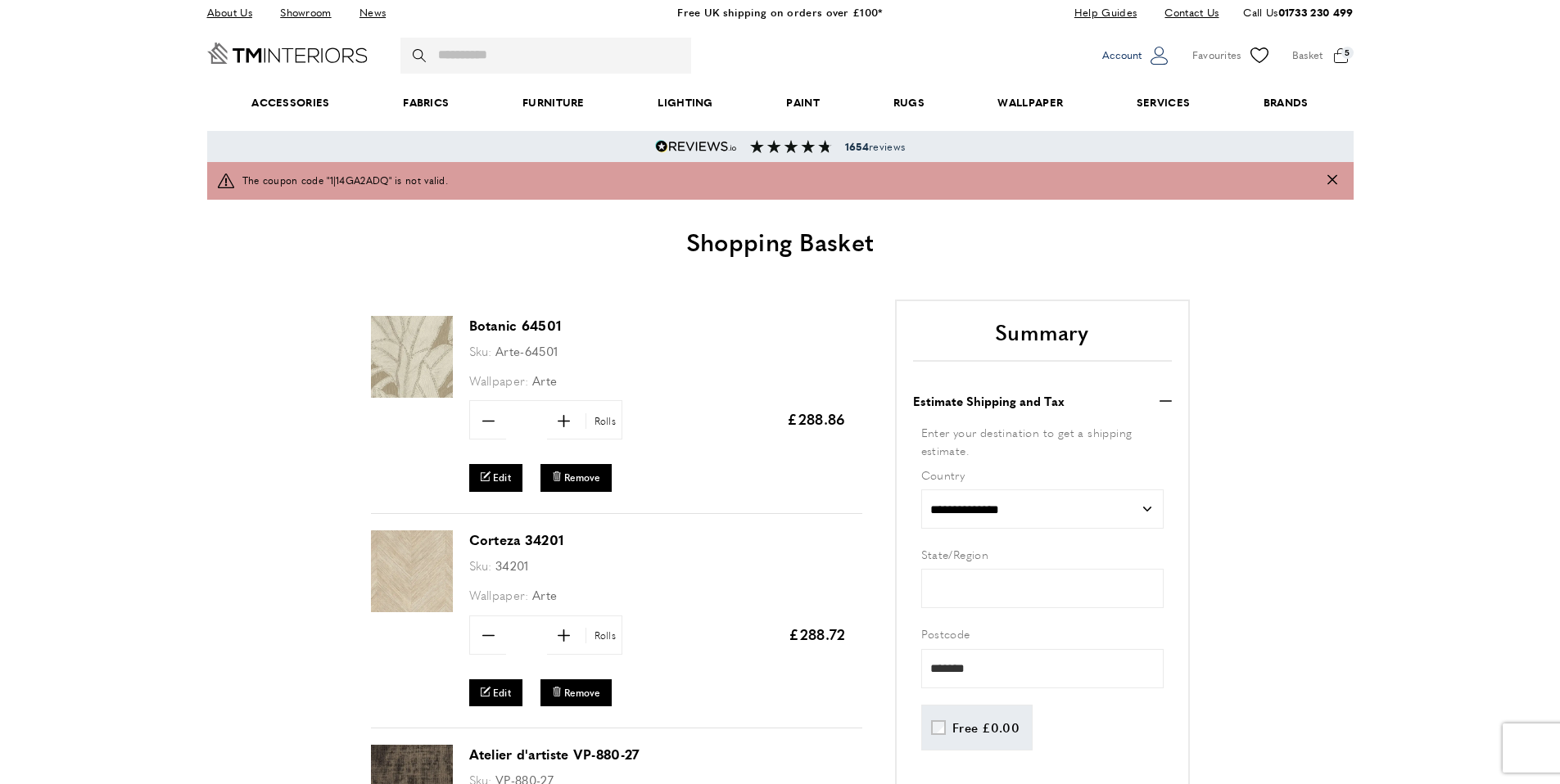
click at [1150, 59] on icon "Customer Account" at bounding box center [1159, 55] width 17 height 18
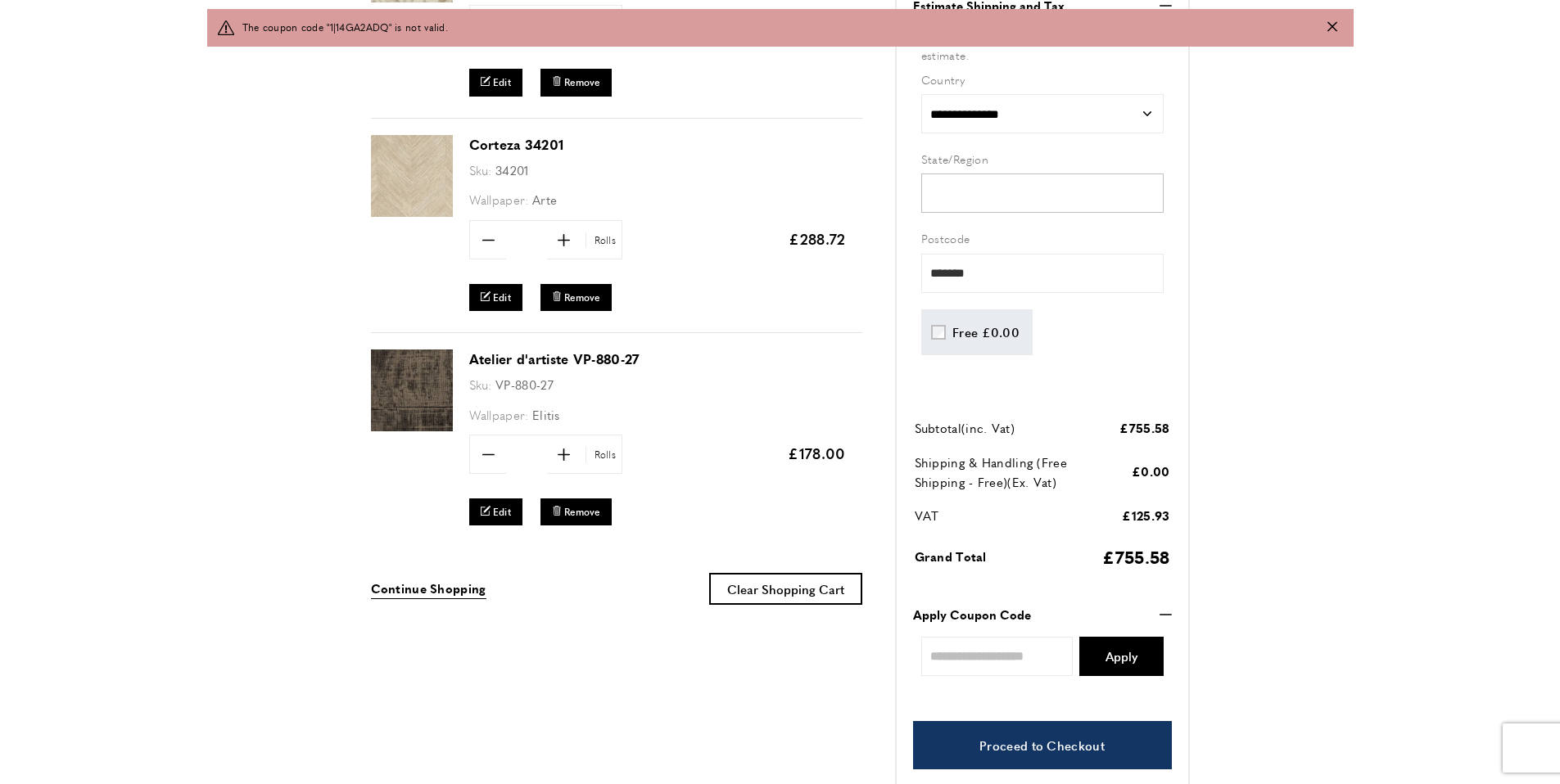
scroll to position [509, 0]
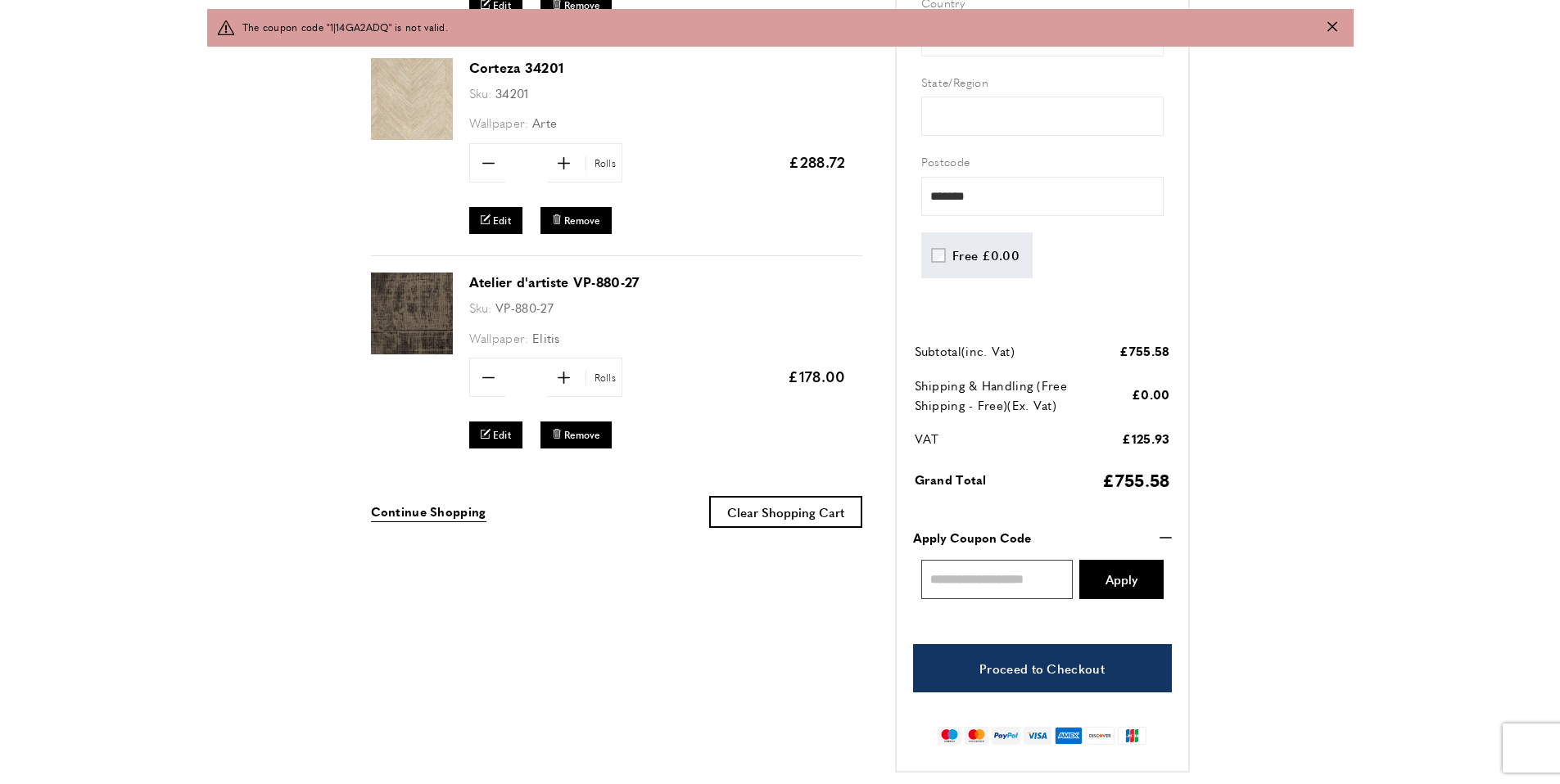
click at [1020, 586] on input "Enter discount code" at bounding box center [996, 580] width 152 height 40
click at [1010, 586] on input "Enter discount code" at bounding box center [996, 580] width 152 height 40
type input "**********"
click at [1094, 580] on button "Apply" at bounding box center [1121, 580] width 84 height 40
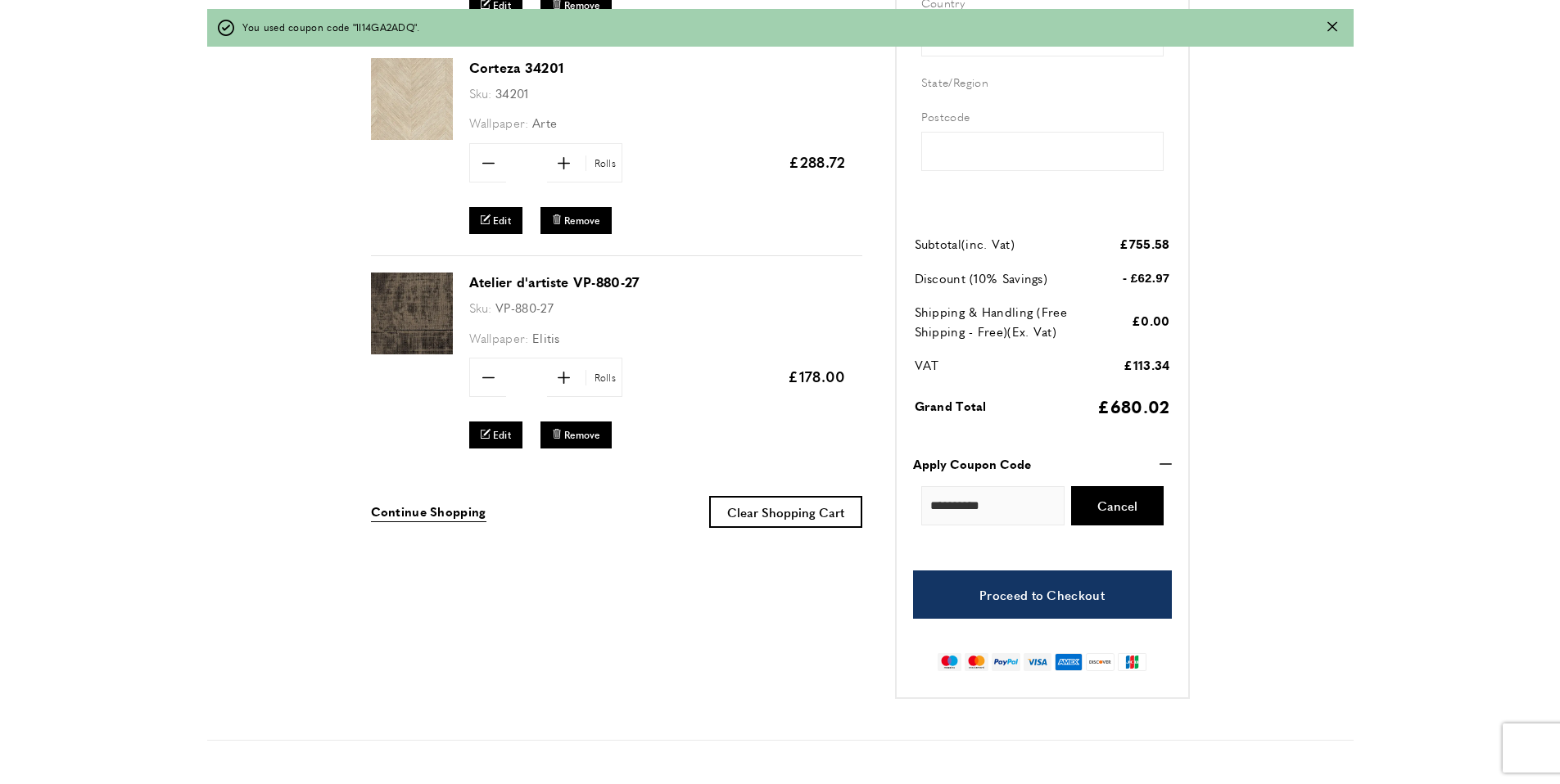
type input "*******"
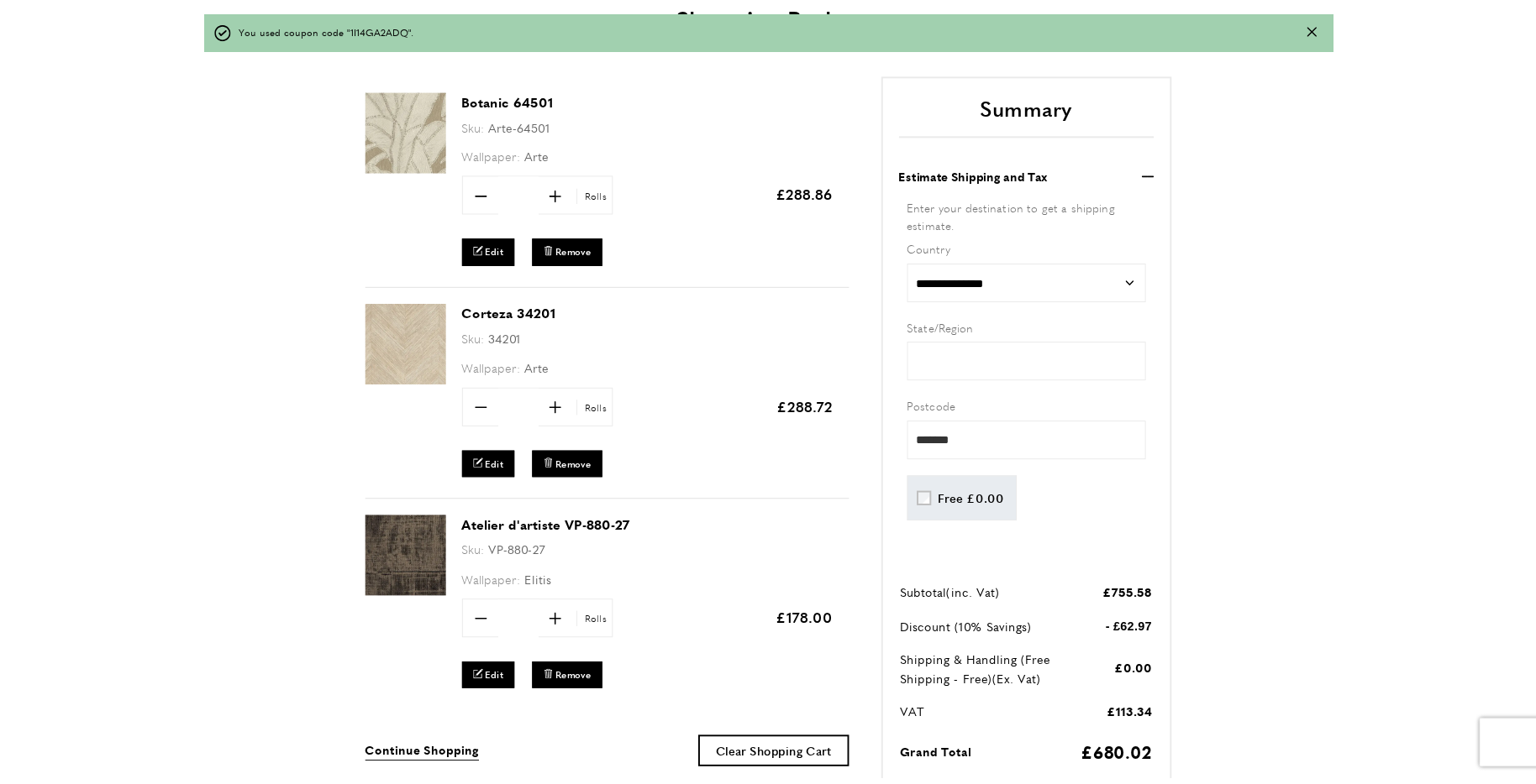
scroll to position [0, 4017]
